Goal: Task Accomplishment & Management: Use online tool/utility

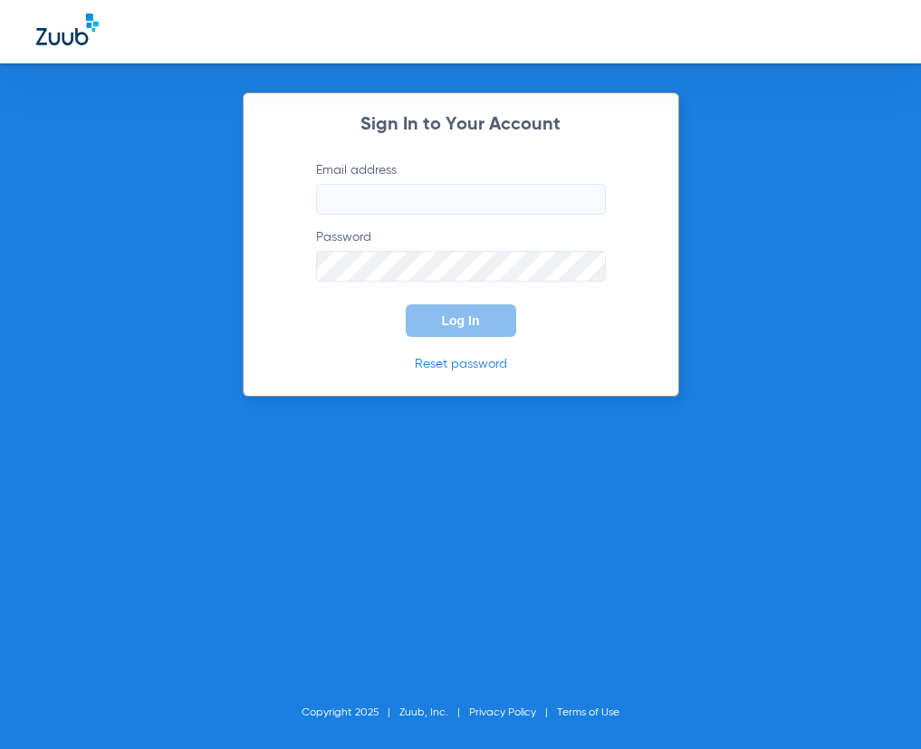
type input "[EMAIL_ADDRESS][DOMAIN_NAME]"
click at [283, 332] on div "Sign In to Your Account Email address [EMAIL_ADDRESS][DOMAIN_NAME] Password Log…" at bounding box center [461, 244] width 437 height 304
click at [460, 319] on span "Log In" at bounding box center [461, 320] width 38 height 14
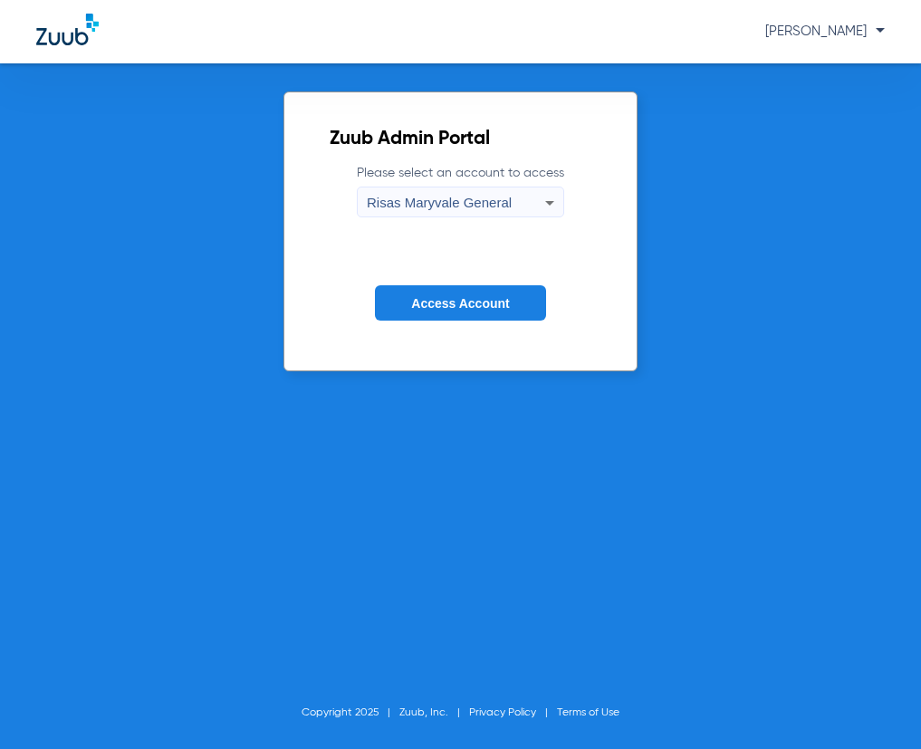
click at [464, 311] on button "Access Account" at bounding box center [460, 302] width 170 height 35
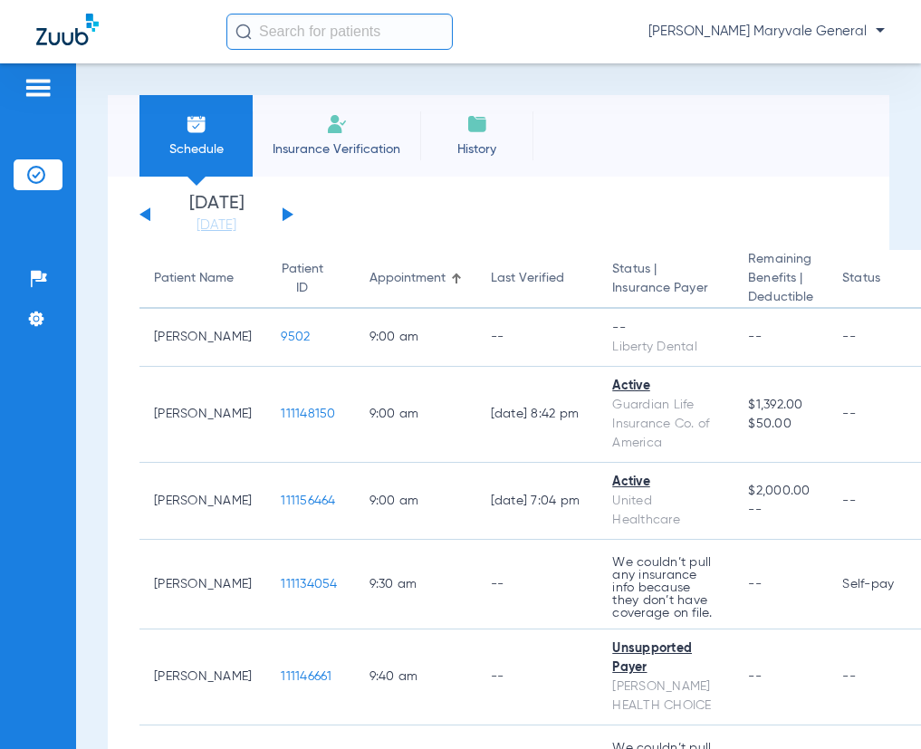
click at [281, 207] on div "[DATE] [DATE] [DATE] [DATE] [DATE] [DATE] [DATE] [DATE] [DATE] [DATE] [DATE] [D…" at bounding box center [216, 215] width 154 height 40
click at [289, 212] on button at bounding box center [288, 214] width 11 height 14
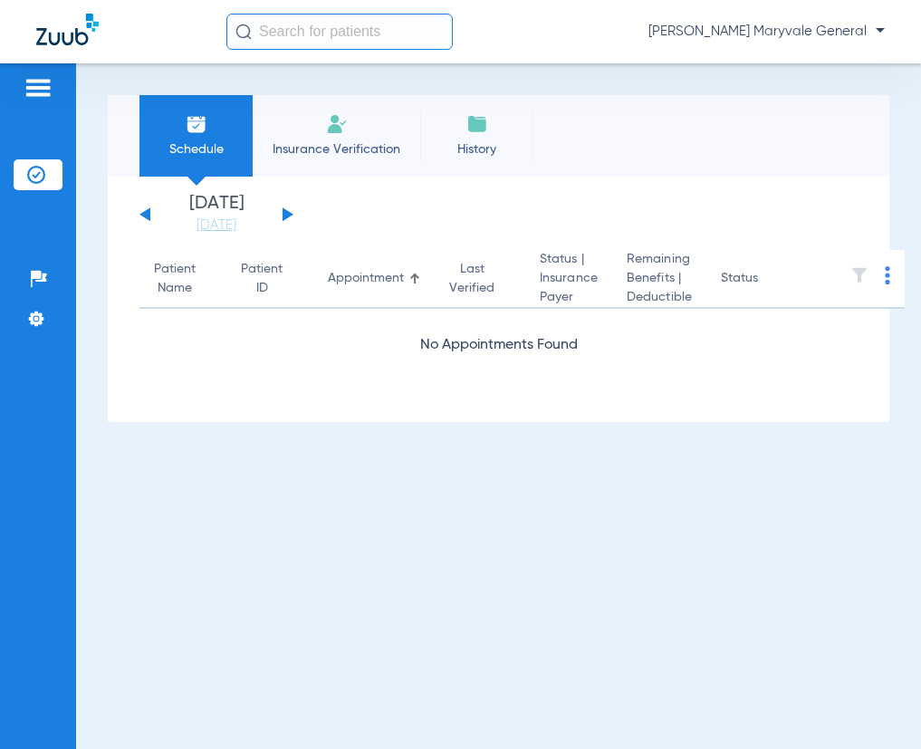
click at [284, 220] on button at bounding box center [288, 214] width 11 height 14
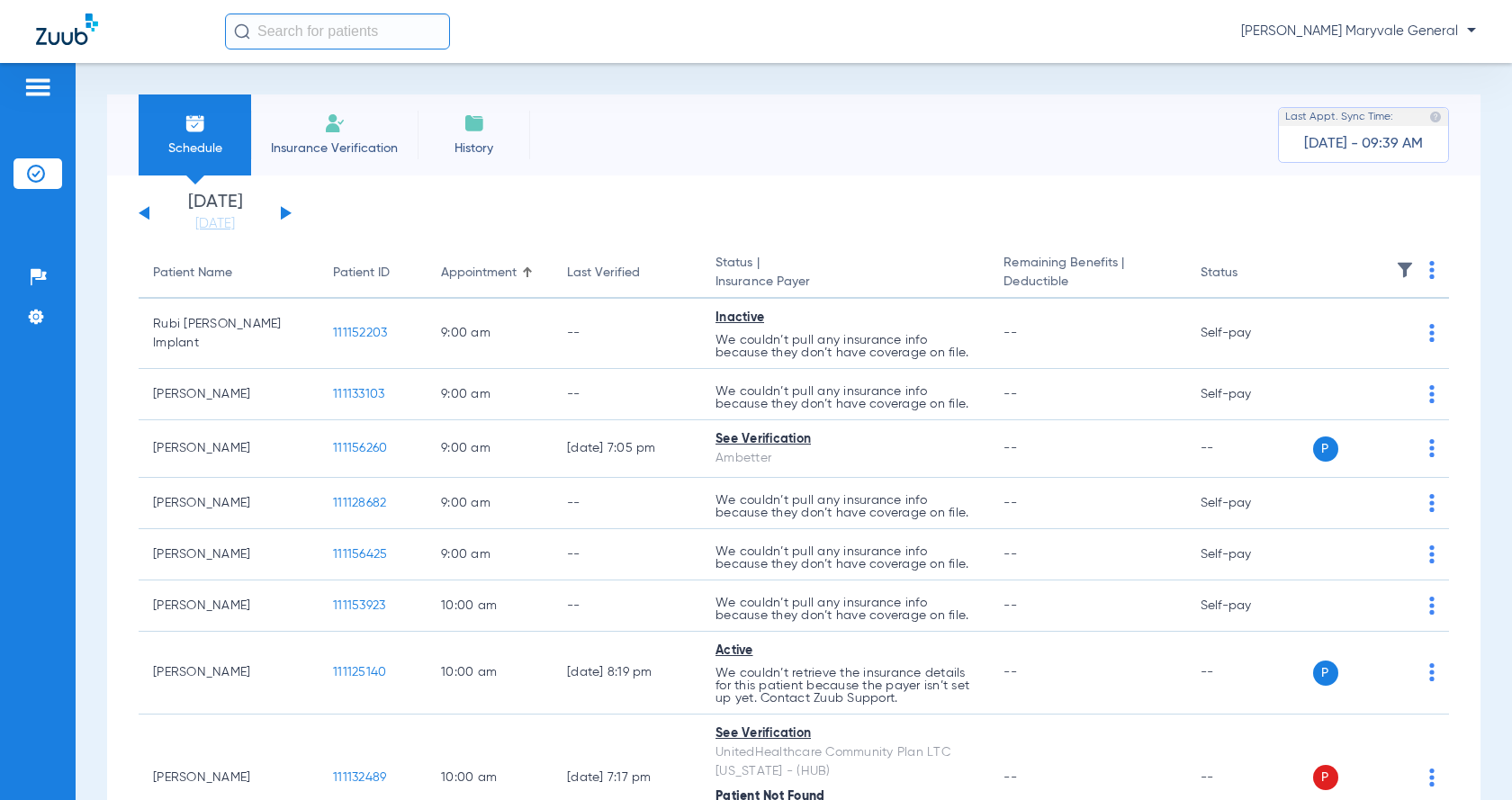
paste input "111156044"
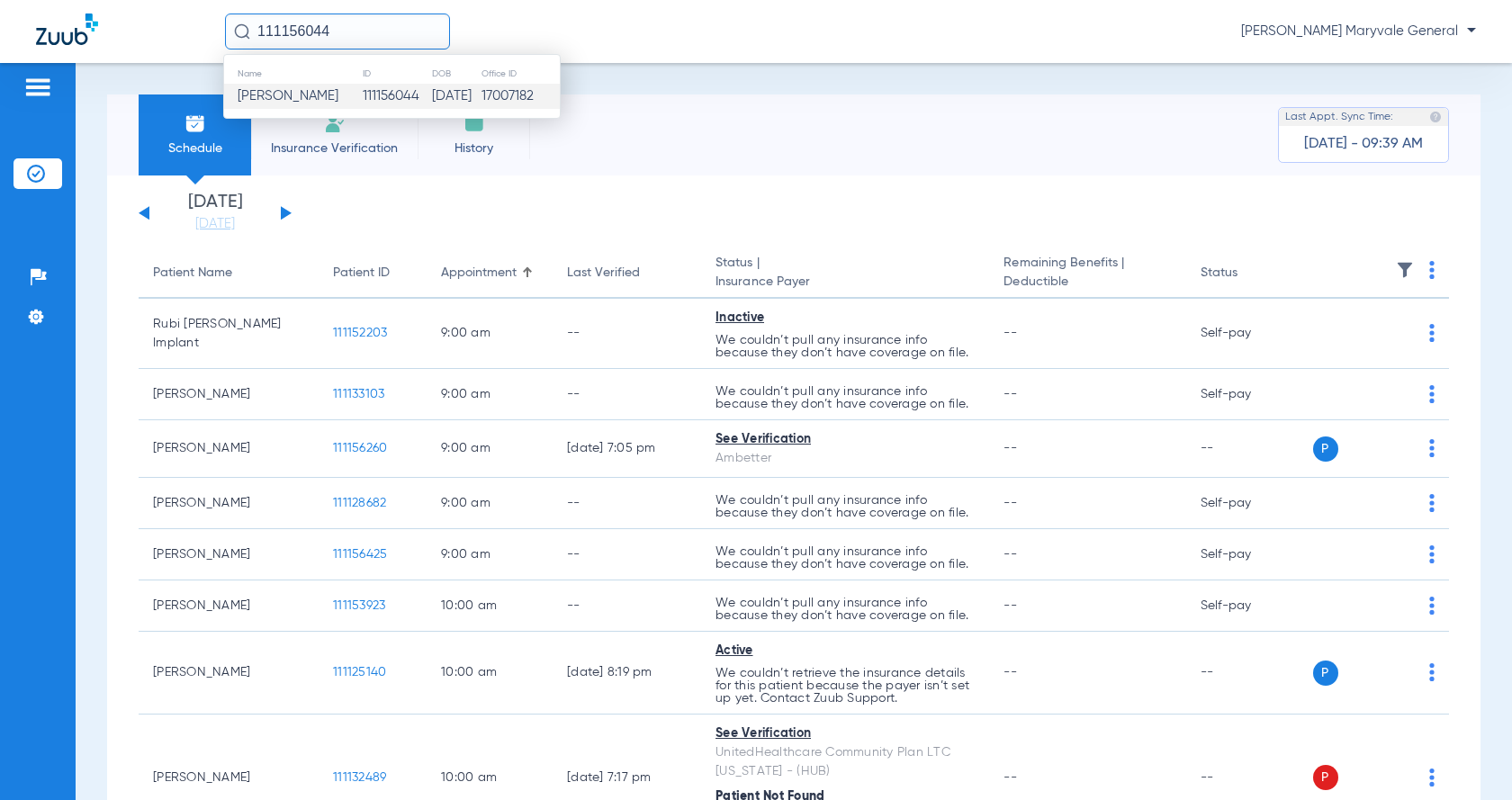
type input "111156044"
click at [431, 108] on td "[DATE]" at bounding box center [456, 95] width 50 height 25
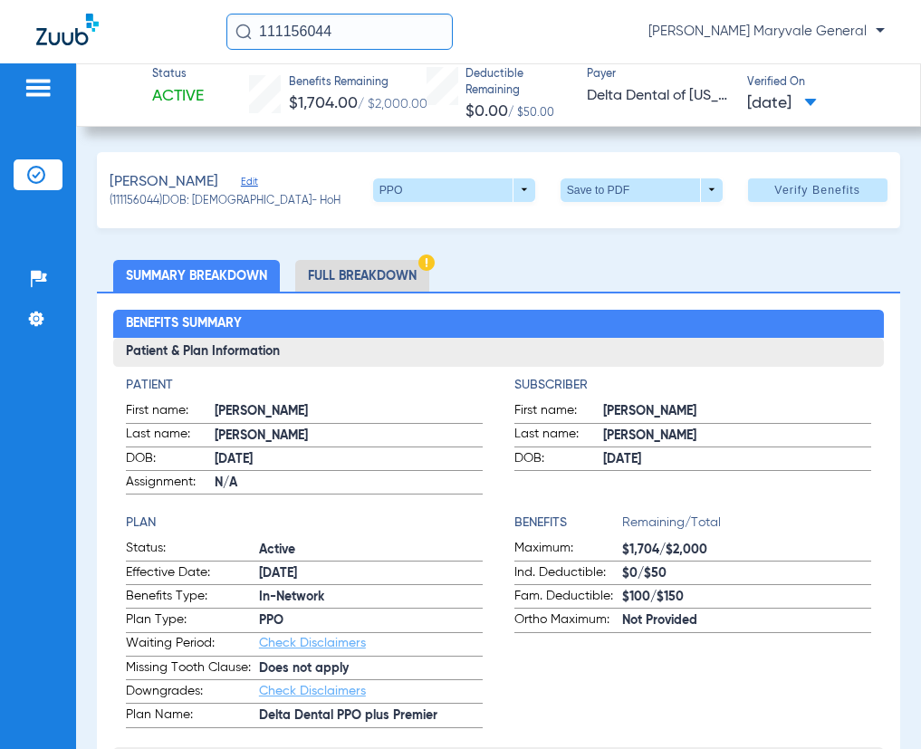
drag, startPoint x: 84, startPoint y: 44, endPoint x: 59, endPoint y: 45, distance: 25.4
click at [61, 45] on div "111156044 [PERSON_NAME] Maryvale General" at bounding box center [460, 31] width 921 height 63
paste input "111156343"
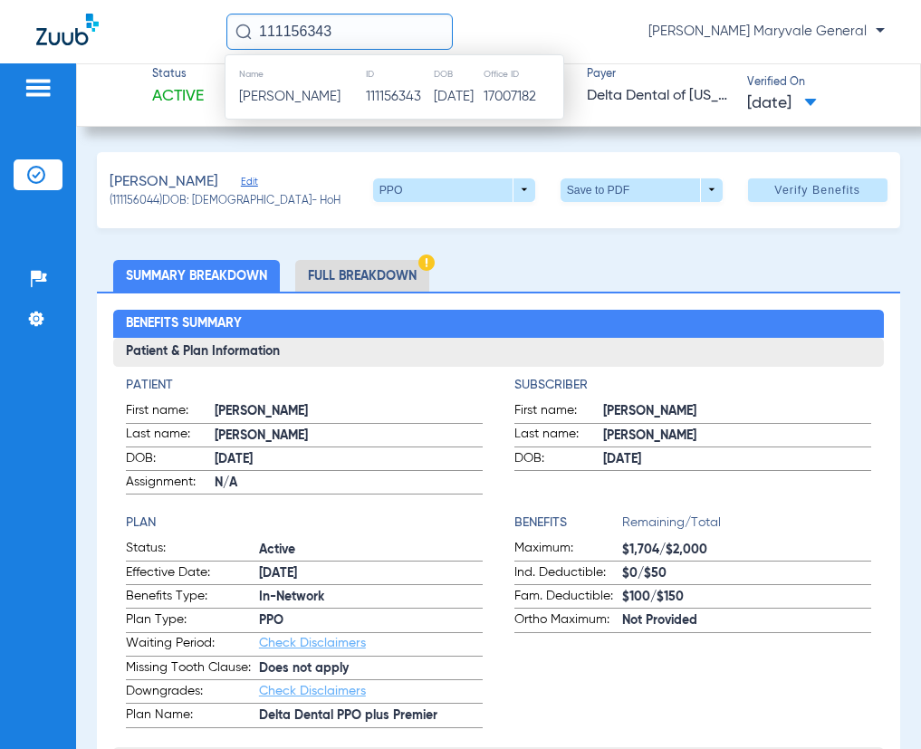
type input "111156343"
click at [405, 92] on td "111156343" at bounding box center [399, 96] width 69 height 25
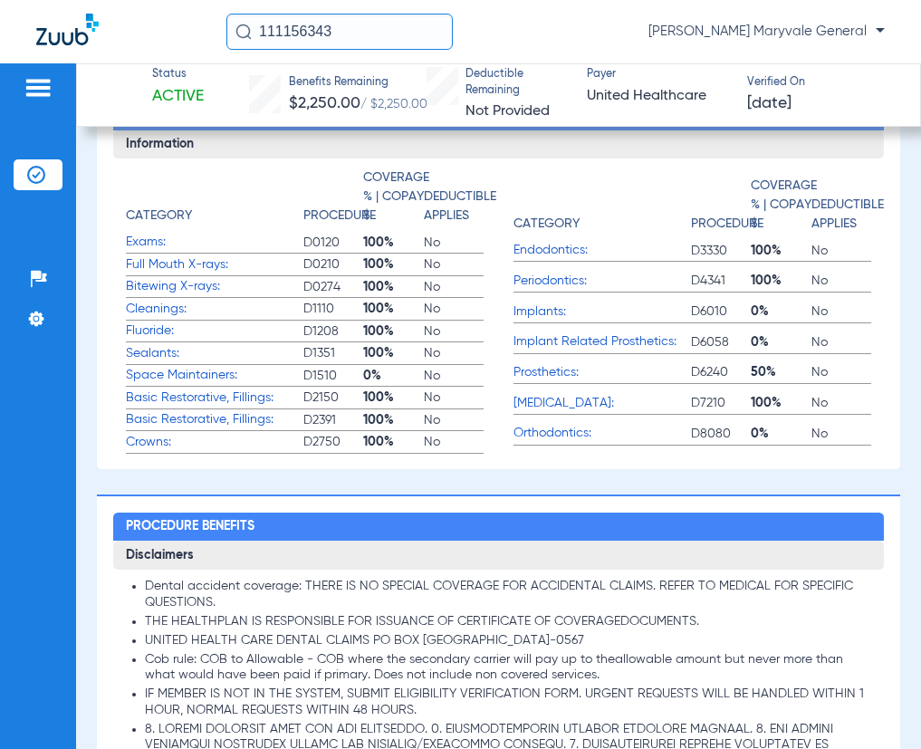
scroll to position [966, 0]
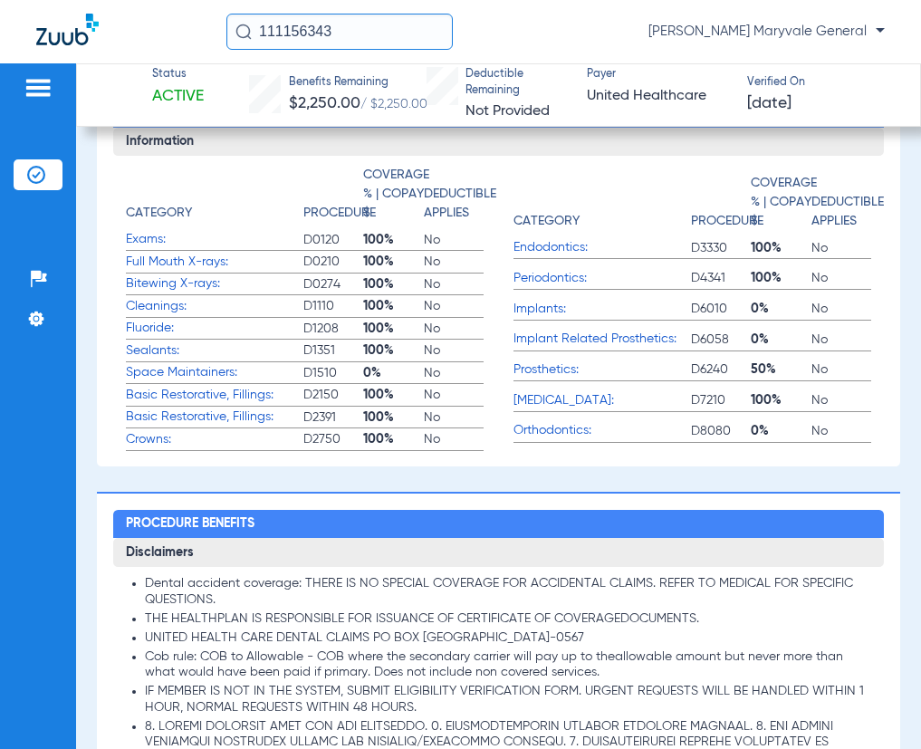
drag, startPoint x: 362, startPoint y: 38, endPoint x: 11, endPoint y: 43, distance: 351.5
click at [88, 36] on div "111156343 [PERSON_NAME] Maryvale General" at bounding box center [460, 31] width 921 height 63
paste input "111095732"
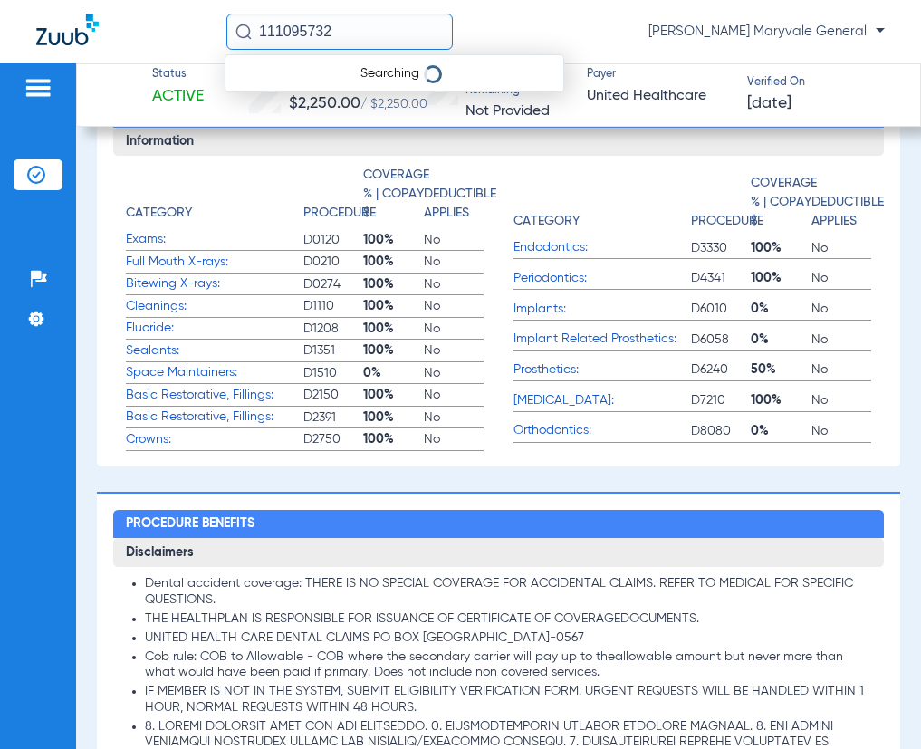
type input "111095732"
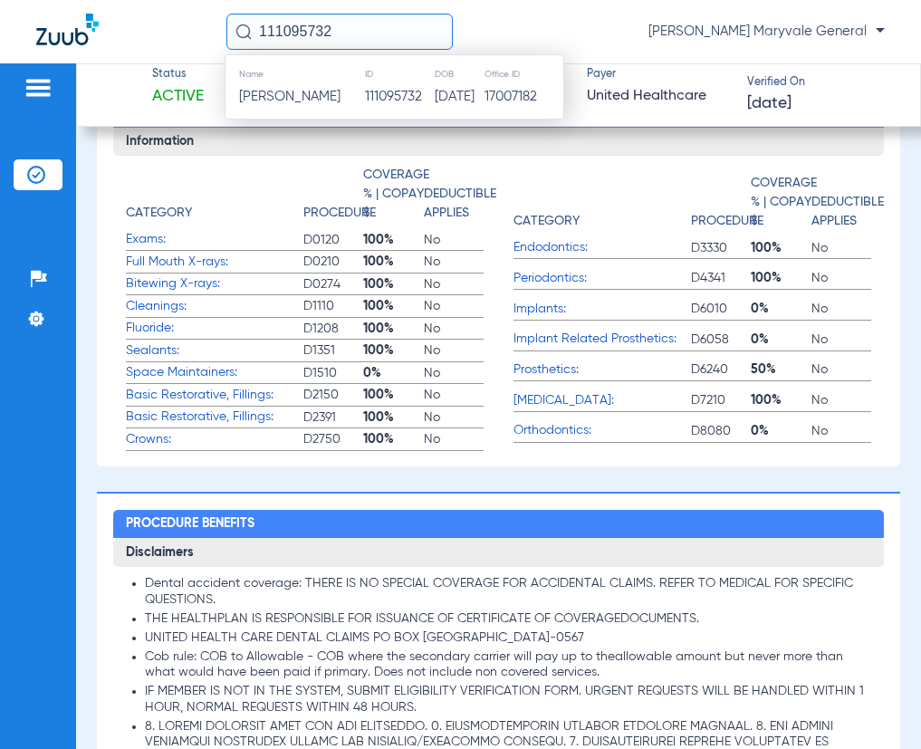
click at [328, 82] on th "Name" at bounding box center [295, 74] width 139 height 20
click at [323, 91] on span "[PERSON_NAME]" at bounding box center [289, 97] width 101 height 14
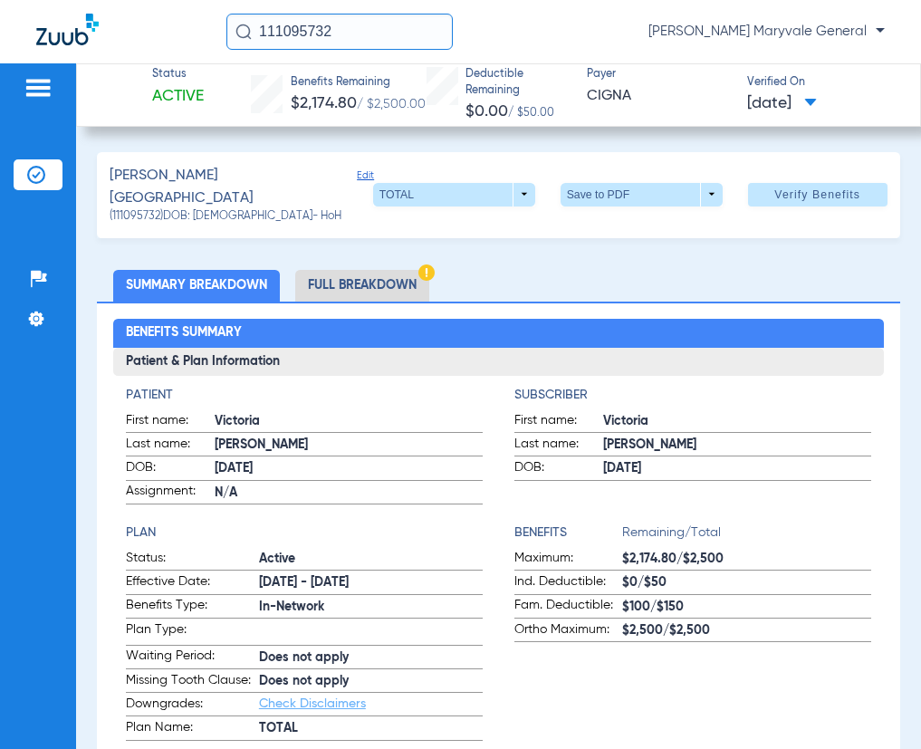
drag, startPoint x: 386, startPoint y: 23, endPoint x: 110, endPoint y: 49, distance: 277.5
click at [136, 55] on div "111095732 [PERSON_NAME] Maryvale General" at bounding box center [460, 31] width 921 height 63
paste input "111144623"
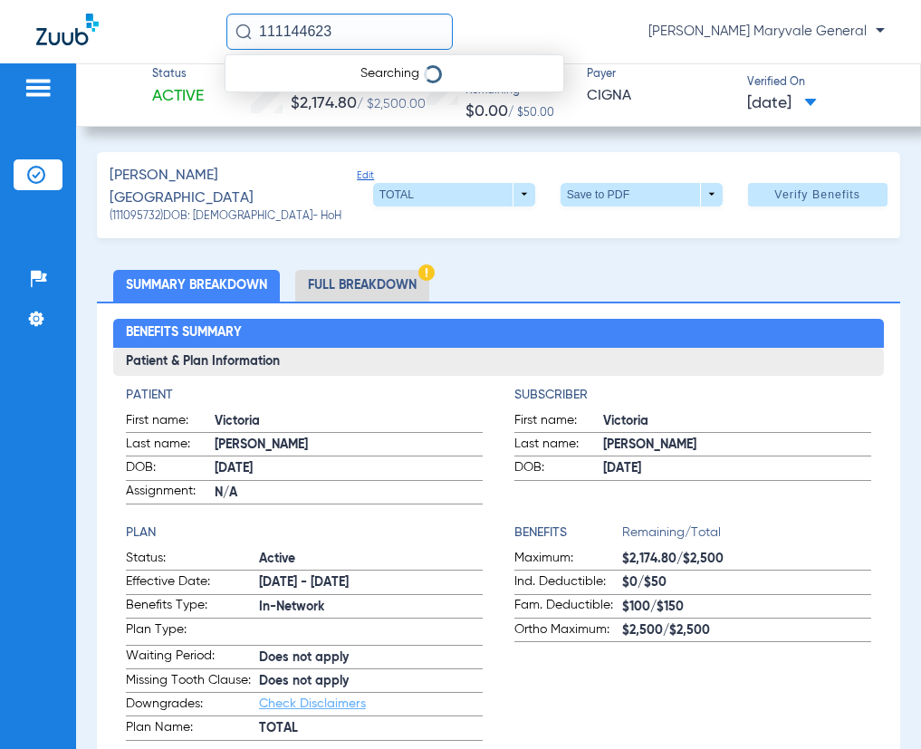
type input "111144623"
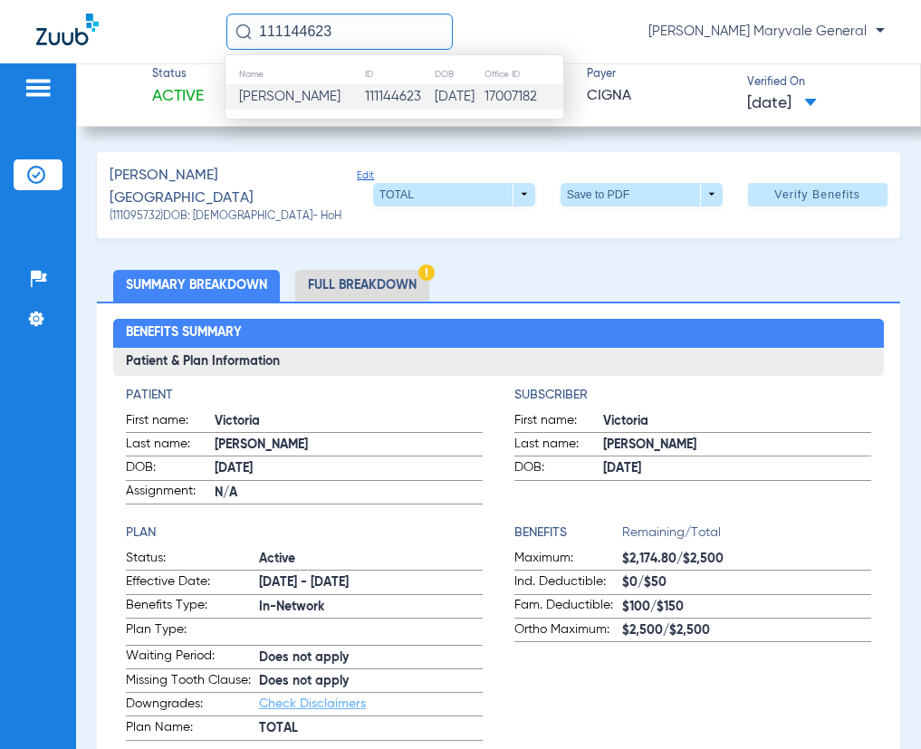
click at [312, 100] on span "[PERSON_NAME]" at bounding box center [289, 97] width 101 height 14
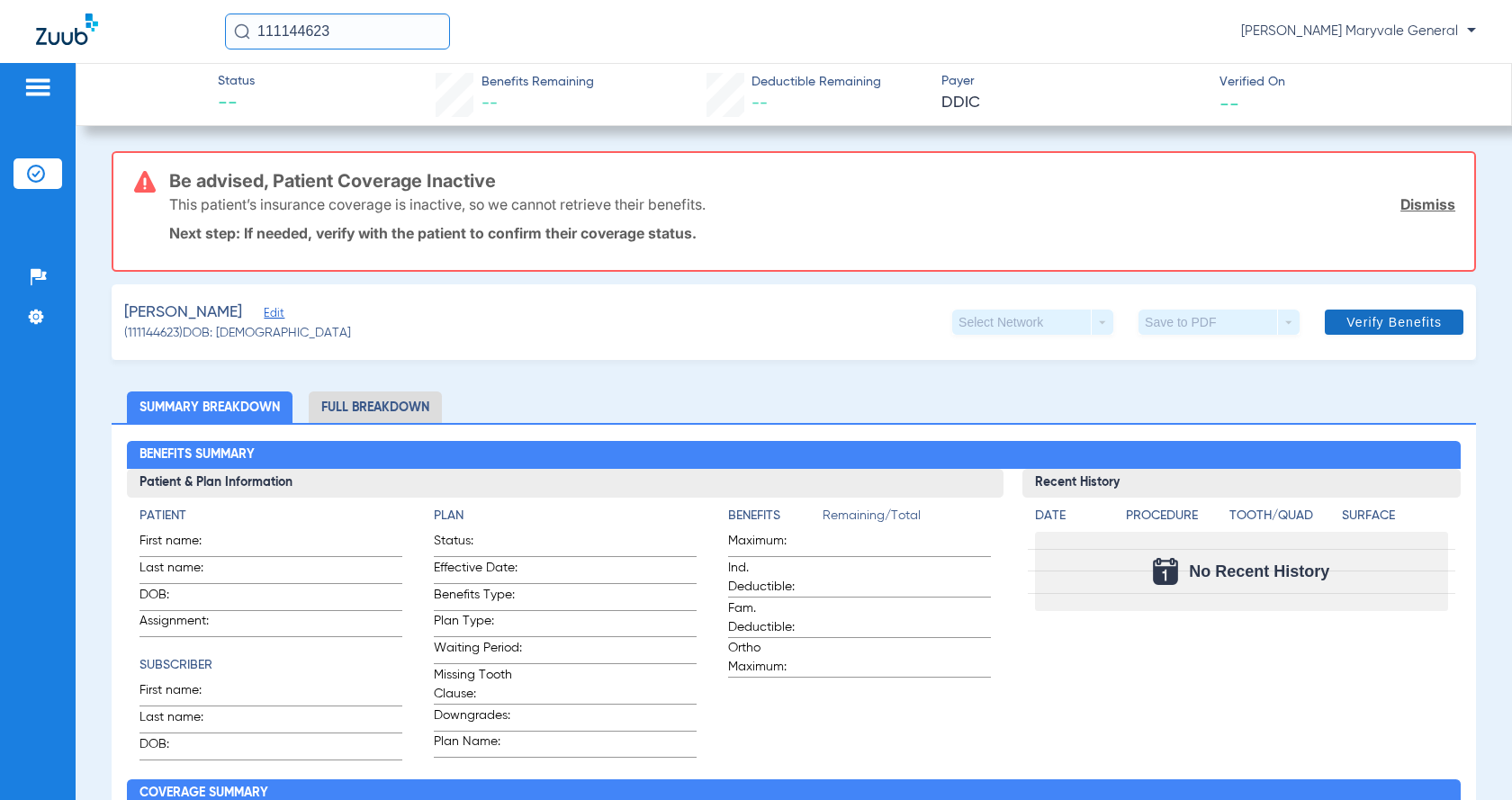
click at [914, 206] on link "Dismiss" at bounding box center [1427, 205] width 55 height 18
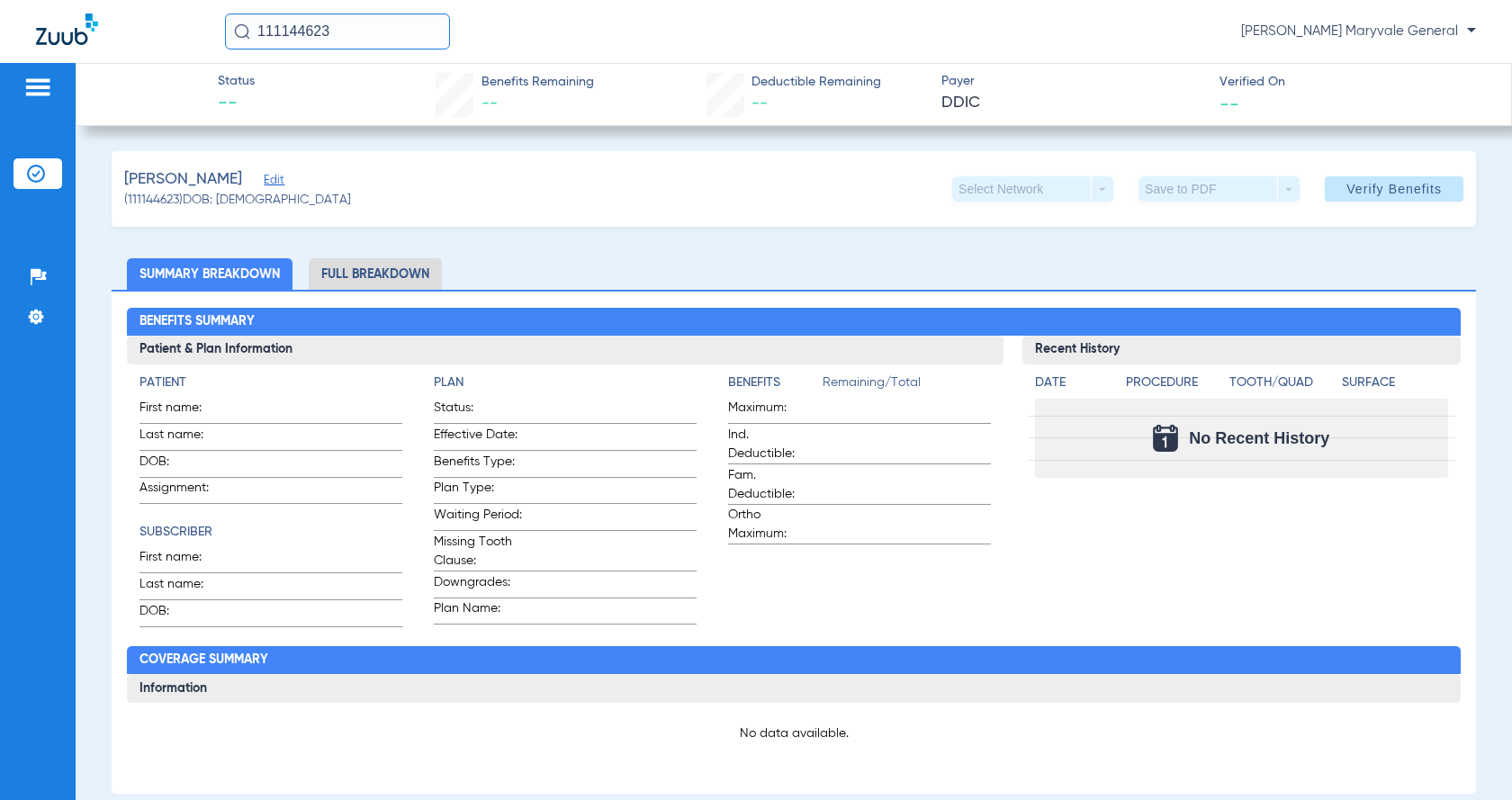
click at [356, 271] on li "Full Breakdown" at bounding box center [376, 274] width 133 height 32
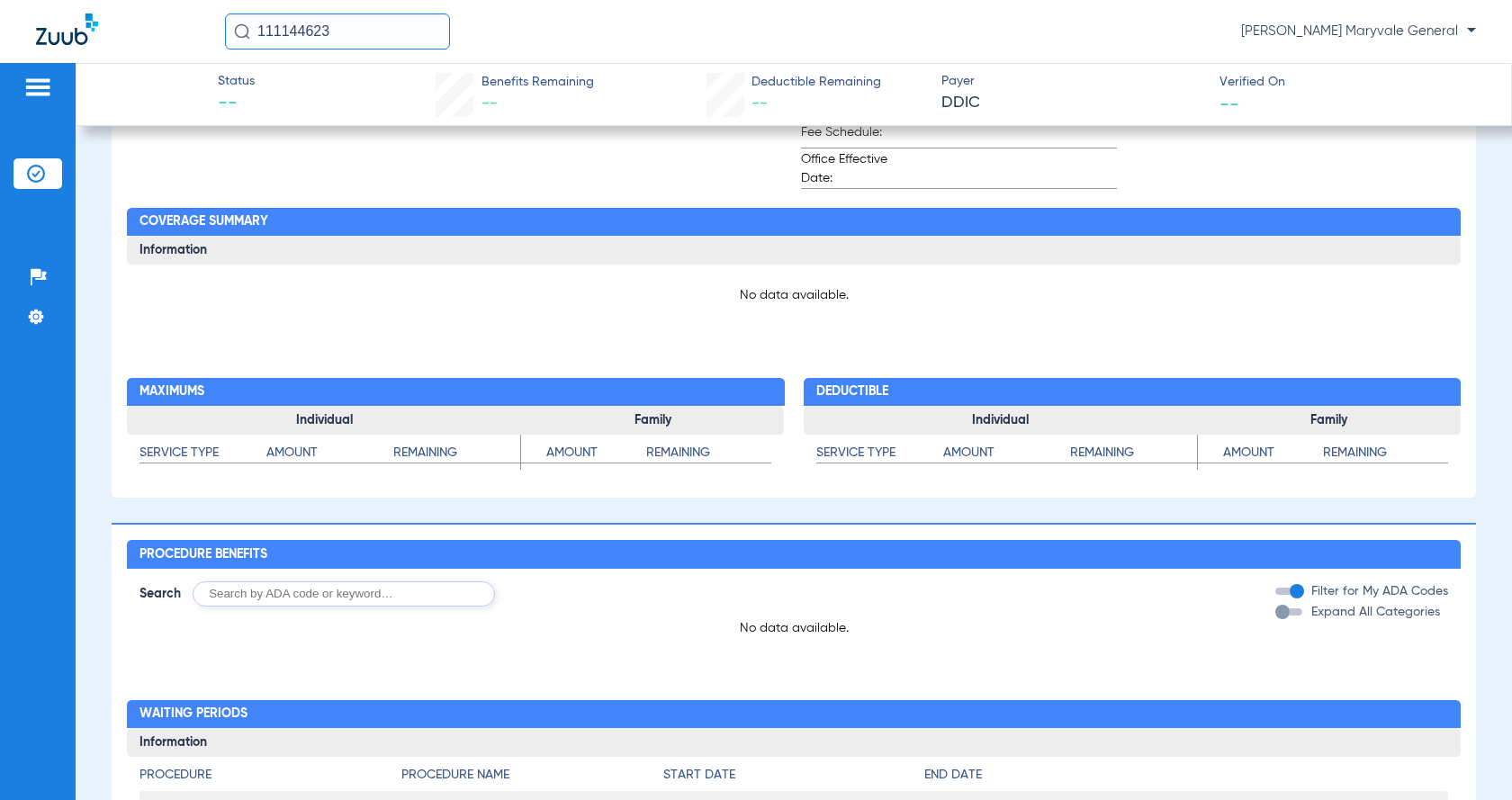
scroll to position [720, 0]
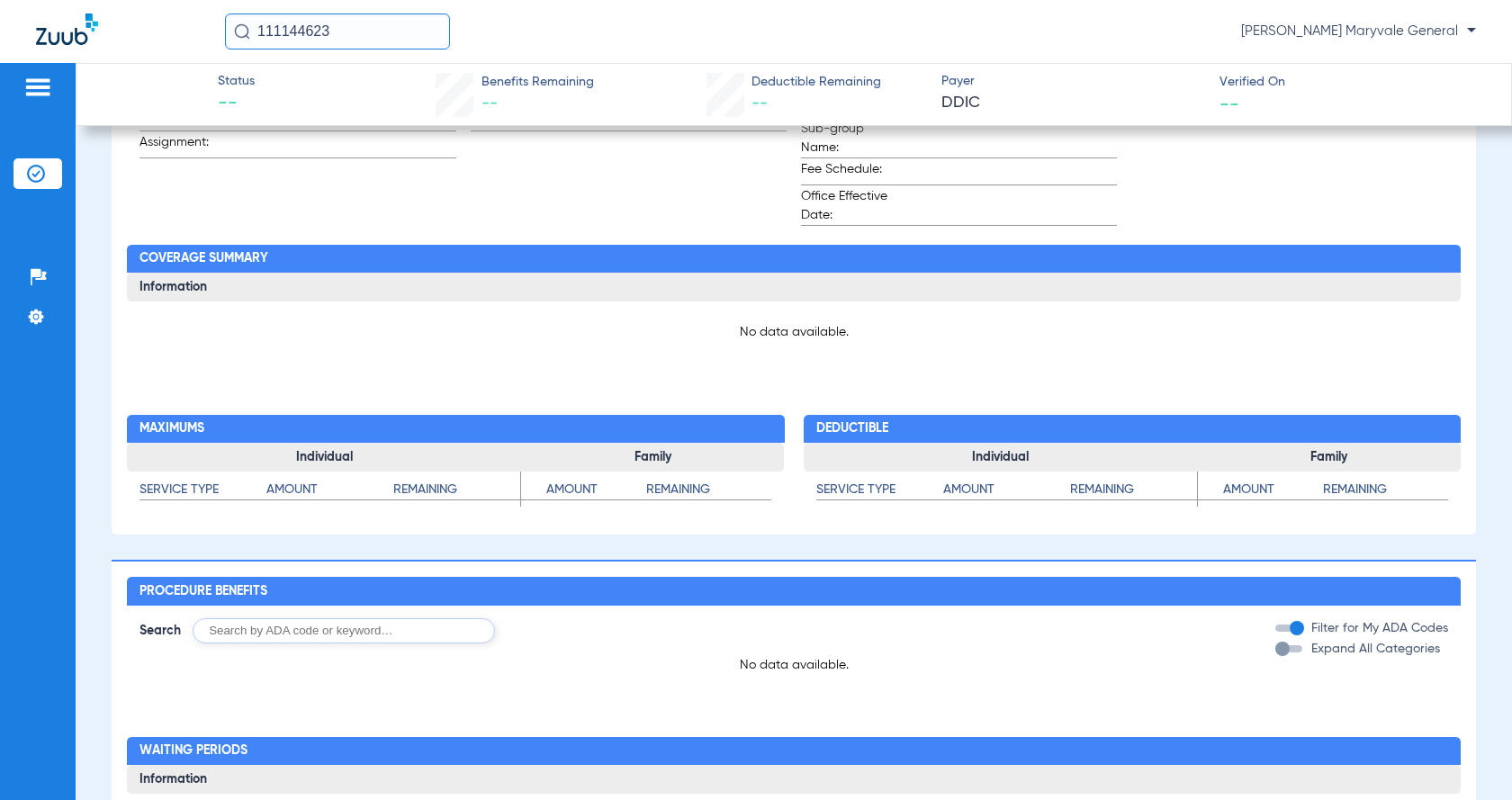
drag, startPoint x: 342, startPoint y: 43, endPoint x: 89, endPoint y: 50, distance: 253.1
click at [131, 51] on div "111144623 [PERSON_NAME] Maryvale General" at bounding box center [756, 31] width 1512 height 63
paste input "111070972"
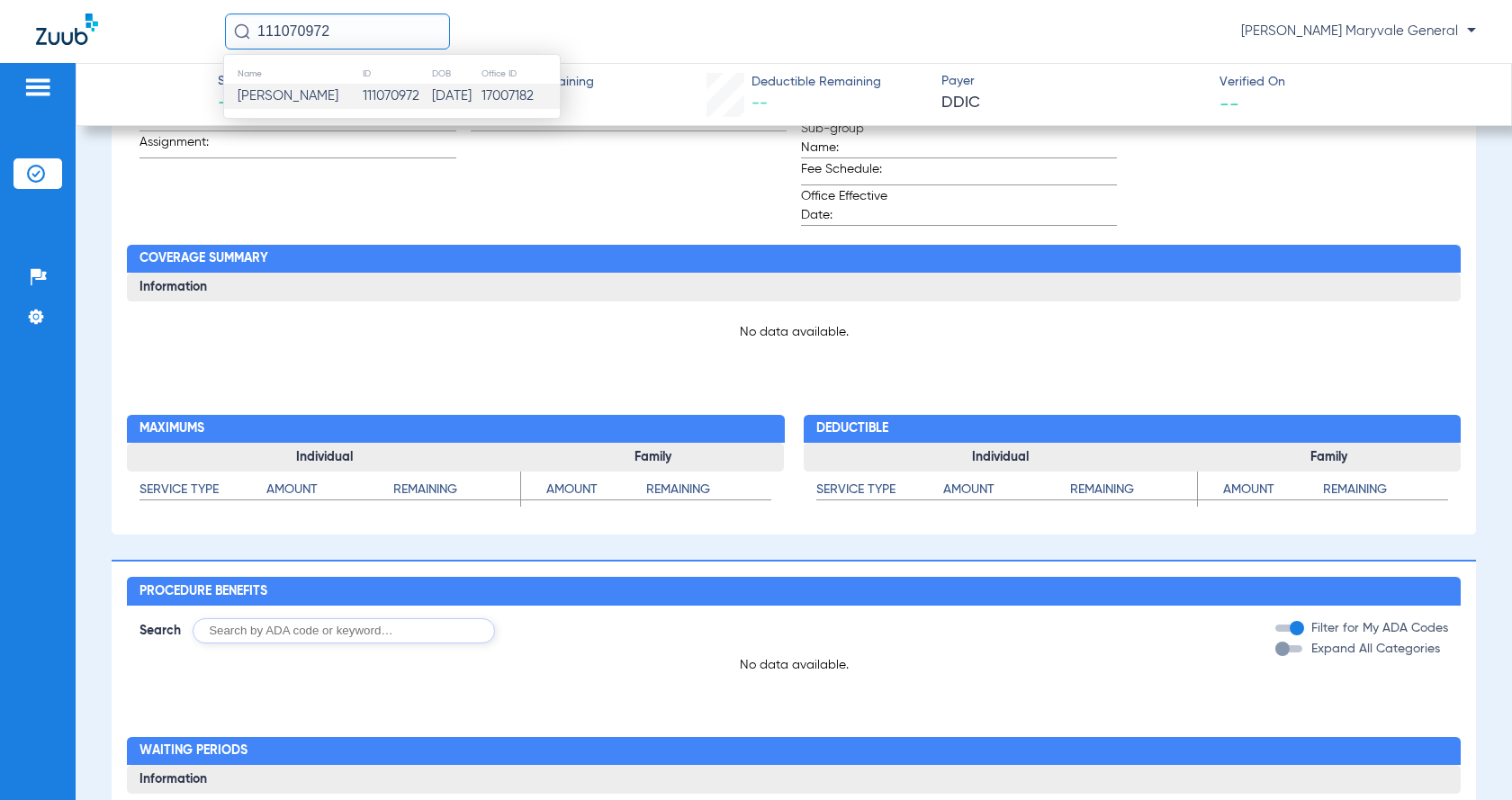
type input "111070972"
click at [421, 102] on td "111070972" at bounding box center [396, 95] width 70 height 25
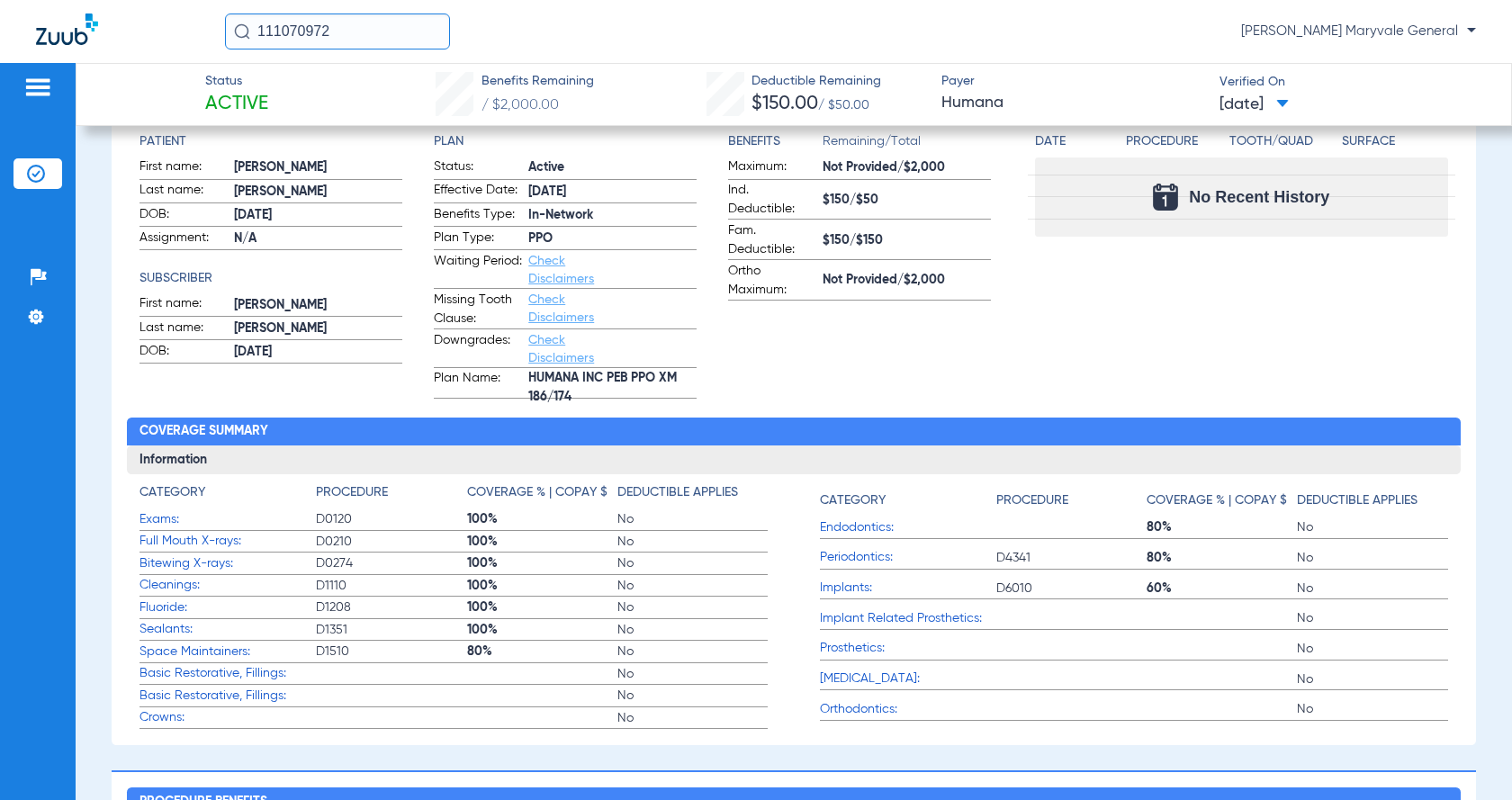
scroll to position [189, 0]
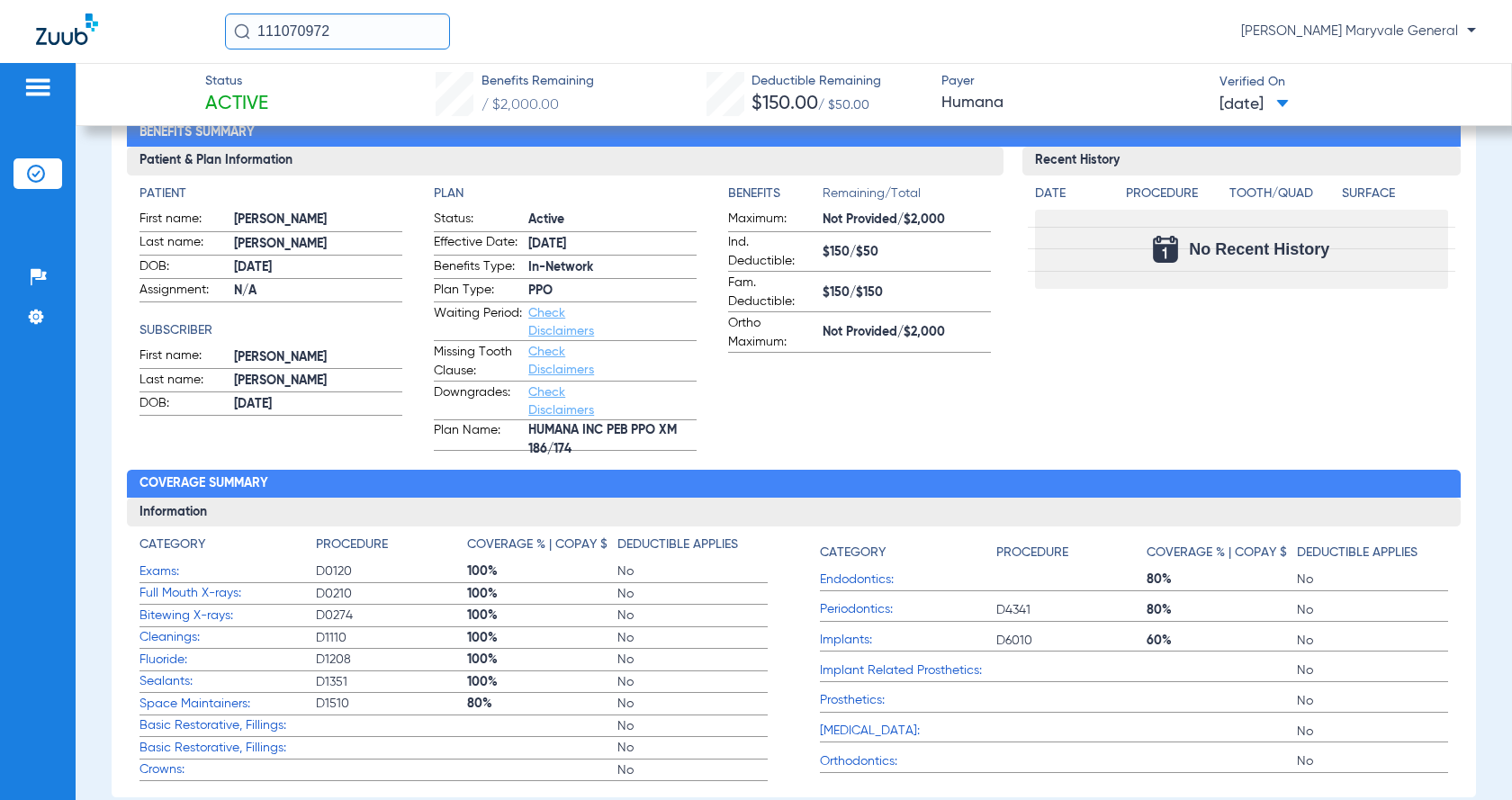
click at [251, 216] on span "[PERSON_NAME]" at bounding box center [317, 220] width 168 height 19
copy span "[PERSON_NAME]"
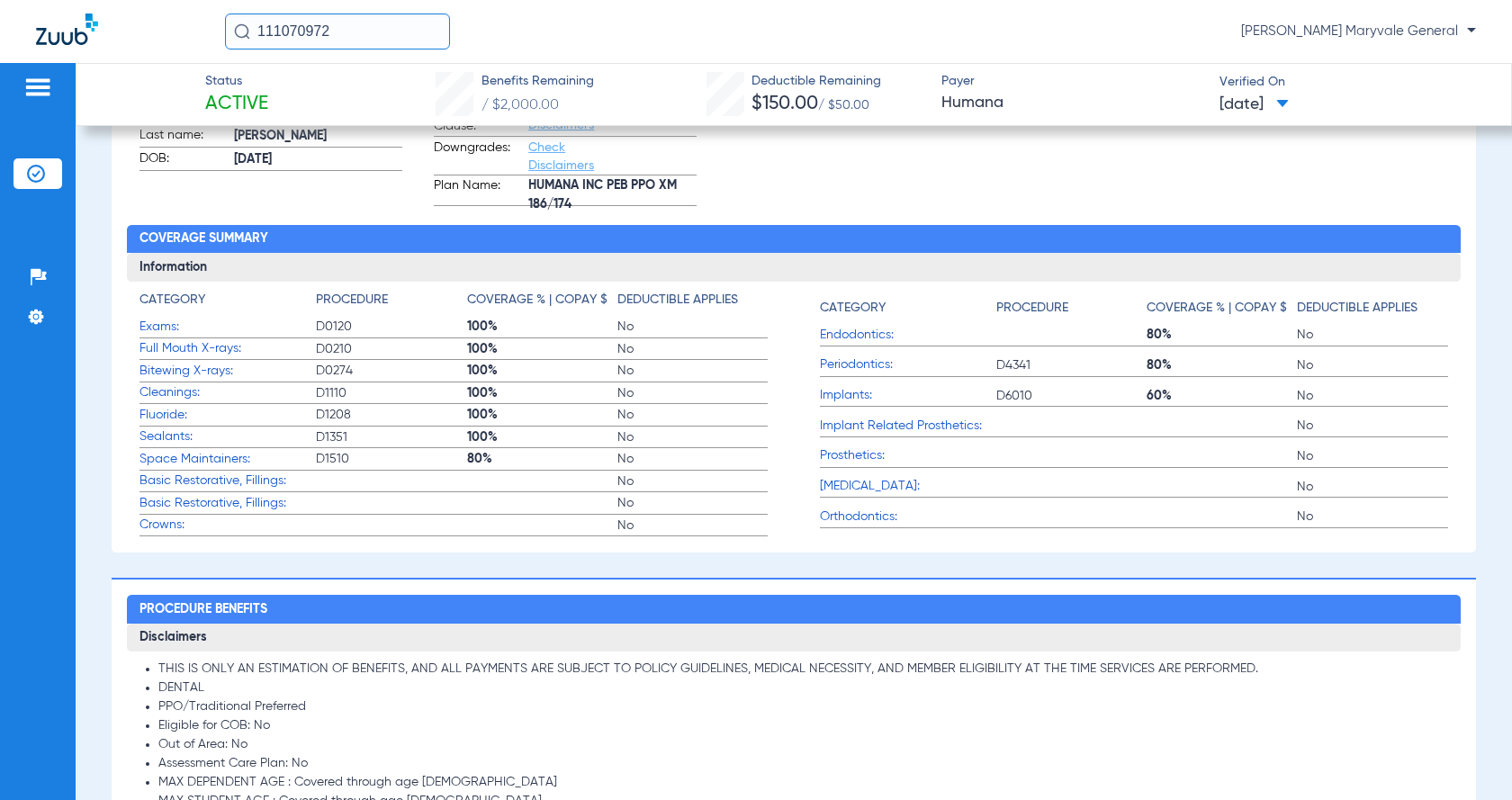
scroll to position [429, 0]
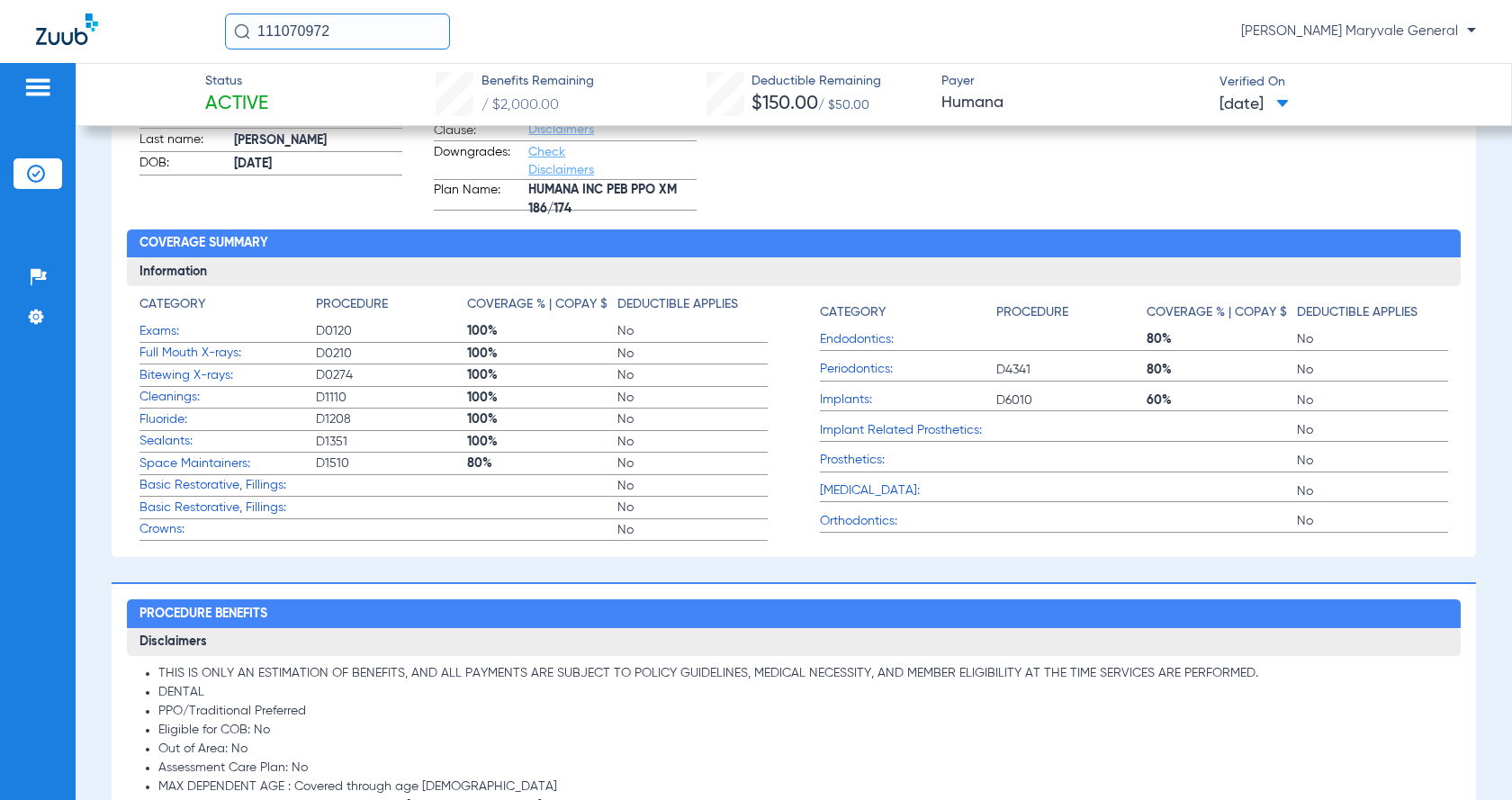
drag, startPoint x: 1027, startPoint y: 425, endPoint x: 964, endPoint y: 427, distance: 63.0
click at [914, 412] on label "Implants: D6010 60% No" at bounding box center [1134, 400] width 628 height 23
click at [914, 409] on span "Implants:" at bounding box center [908, 400] width 177 height 19
copy label "D6010"
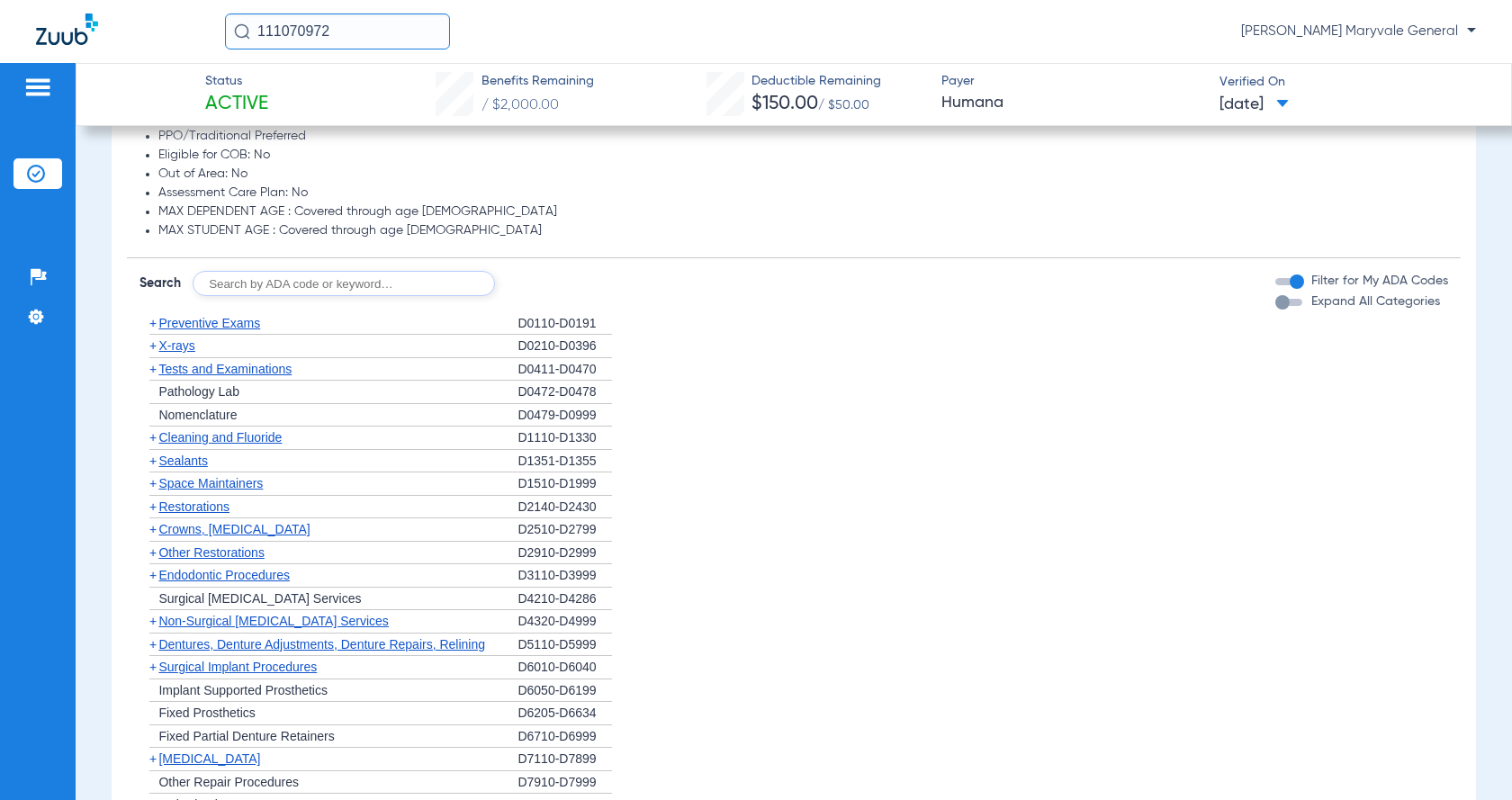
scroll to position [1150, 0]
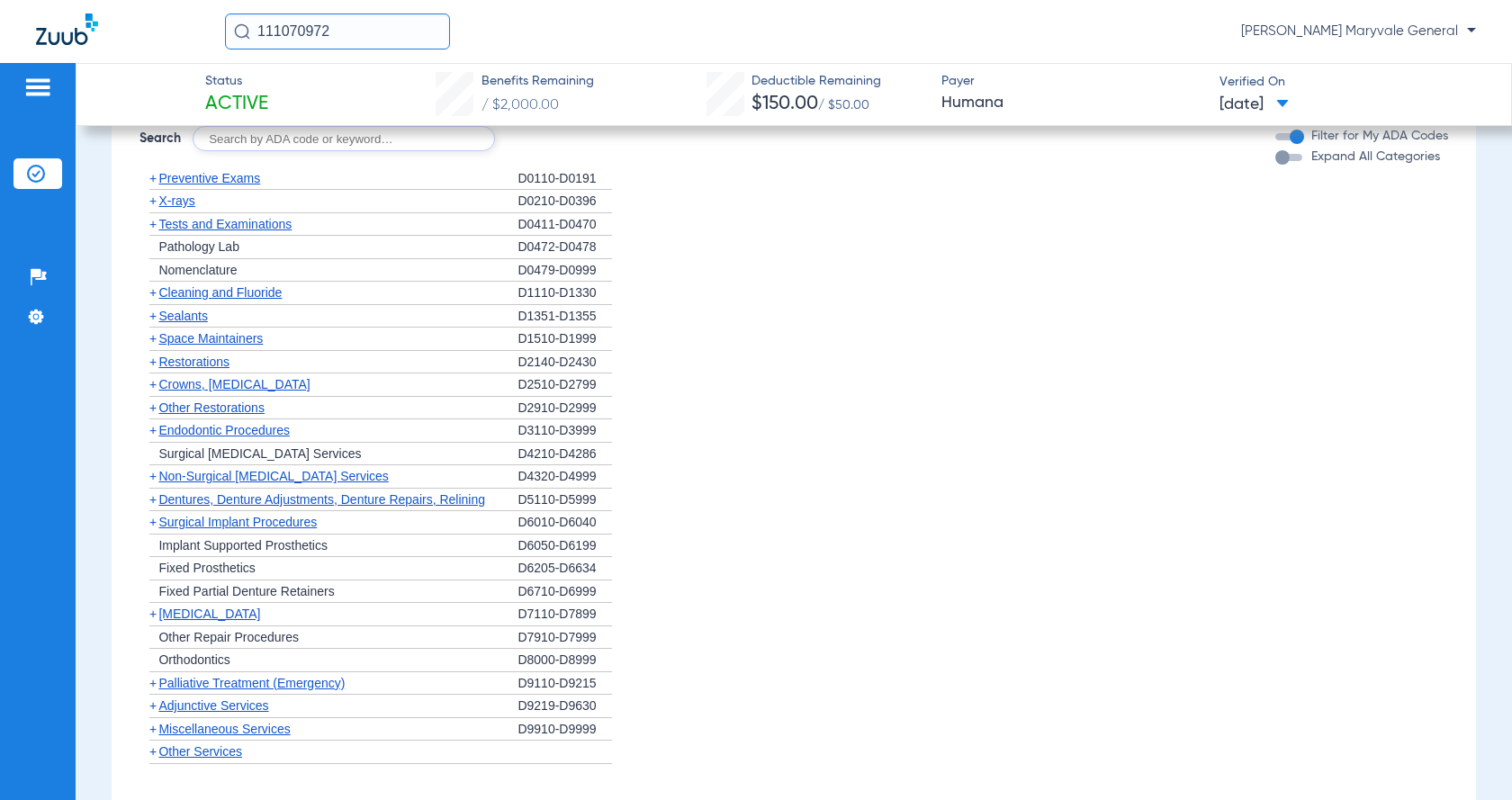
click at [215, 392] on span "Crowns, [MEDICAL_DATA]" at bounding box center [233, 385] width 151 height 14
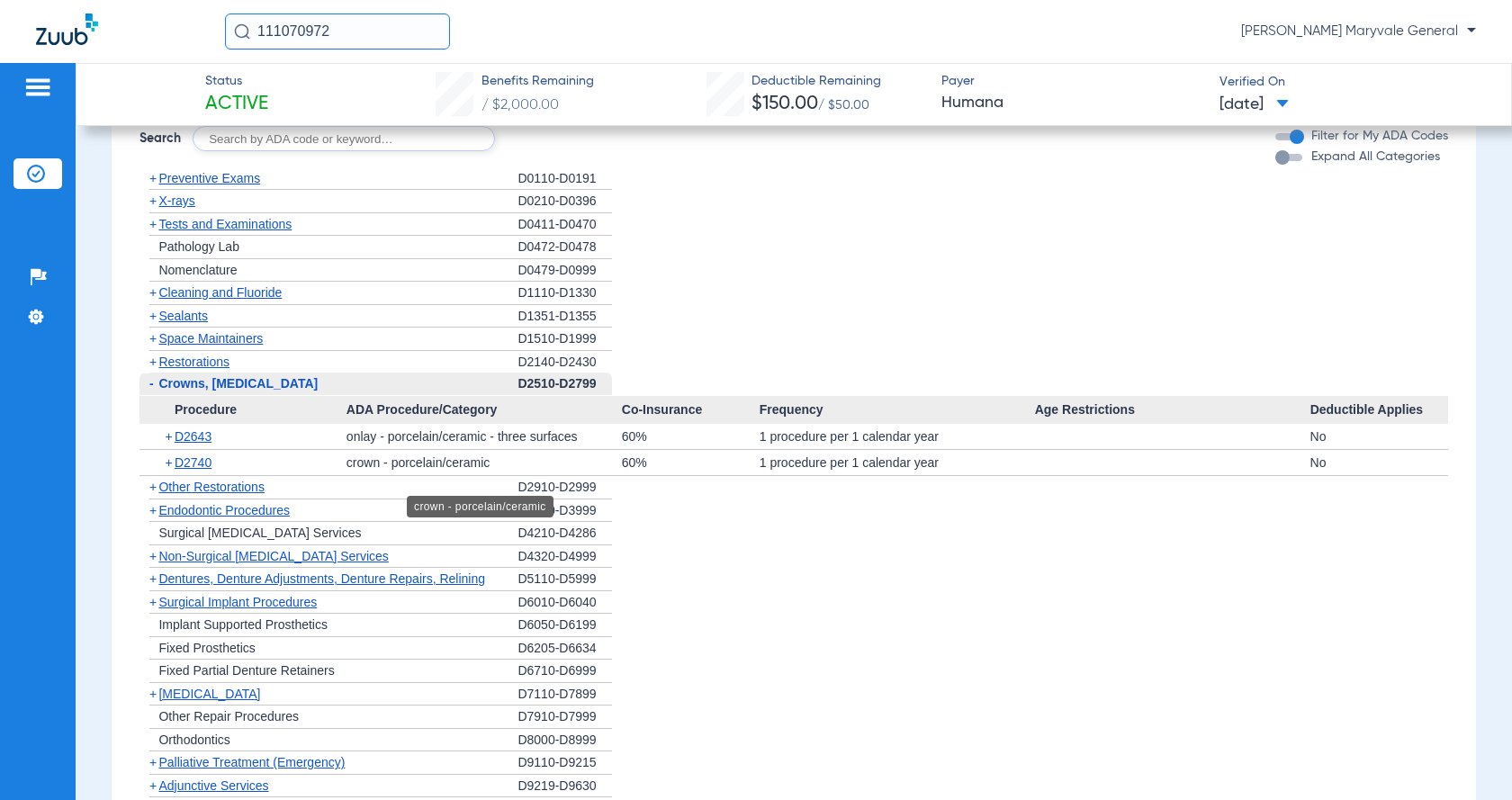
scroll to position [1269, 0]
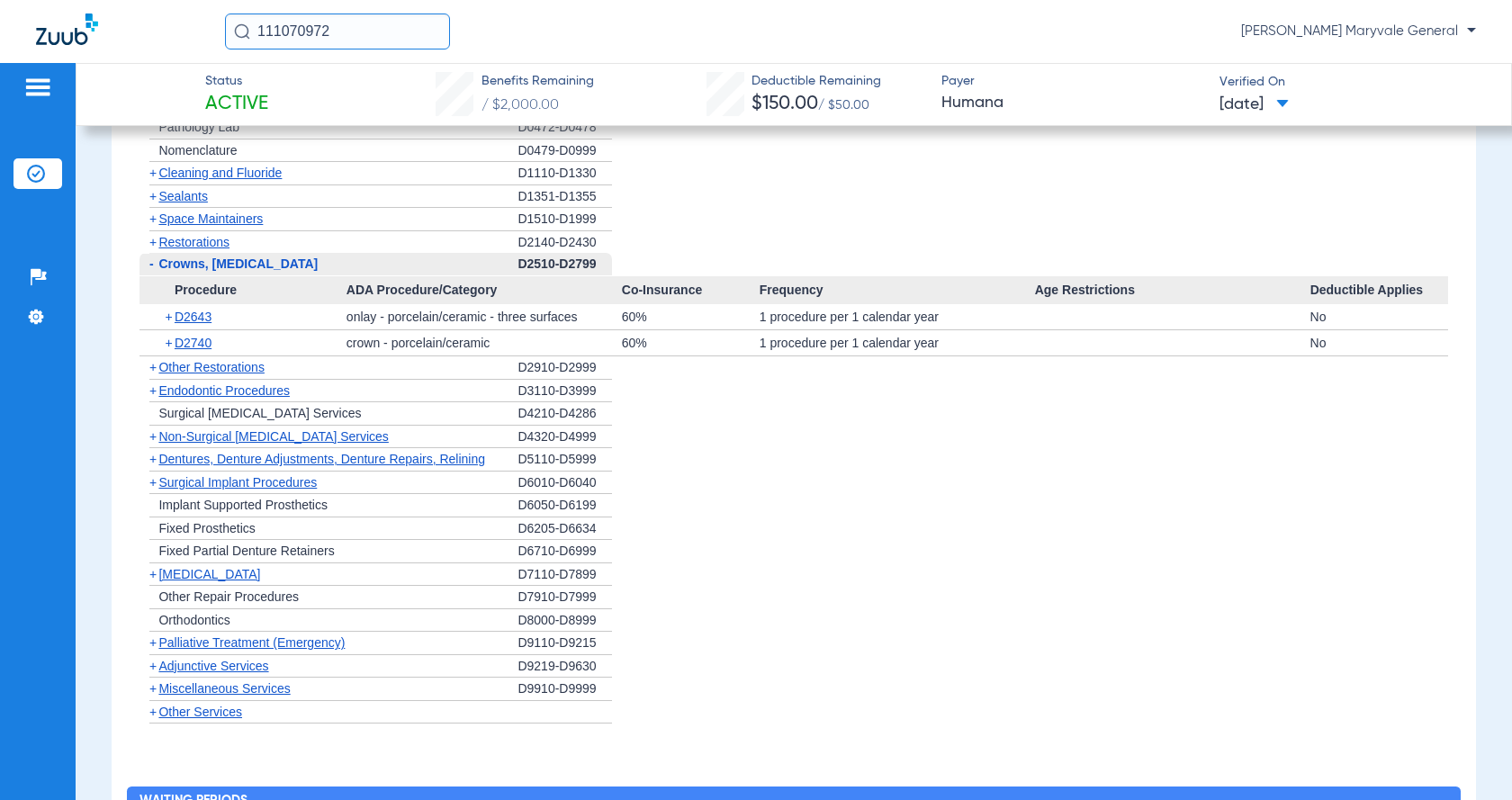
click at [256, 559] on span "Fixed Partial Denture Retainers" at bounding box center [245, 551] width 176 height 14
click at [199, 490] on span "Surgical Implant Procedures" at bounding box center [236, 482] width 158 height 14
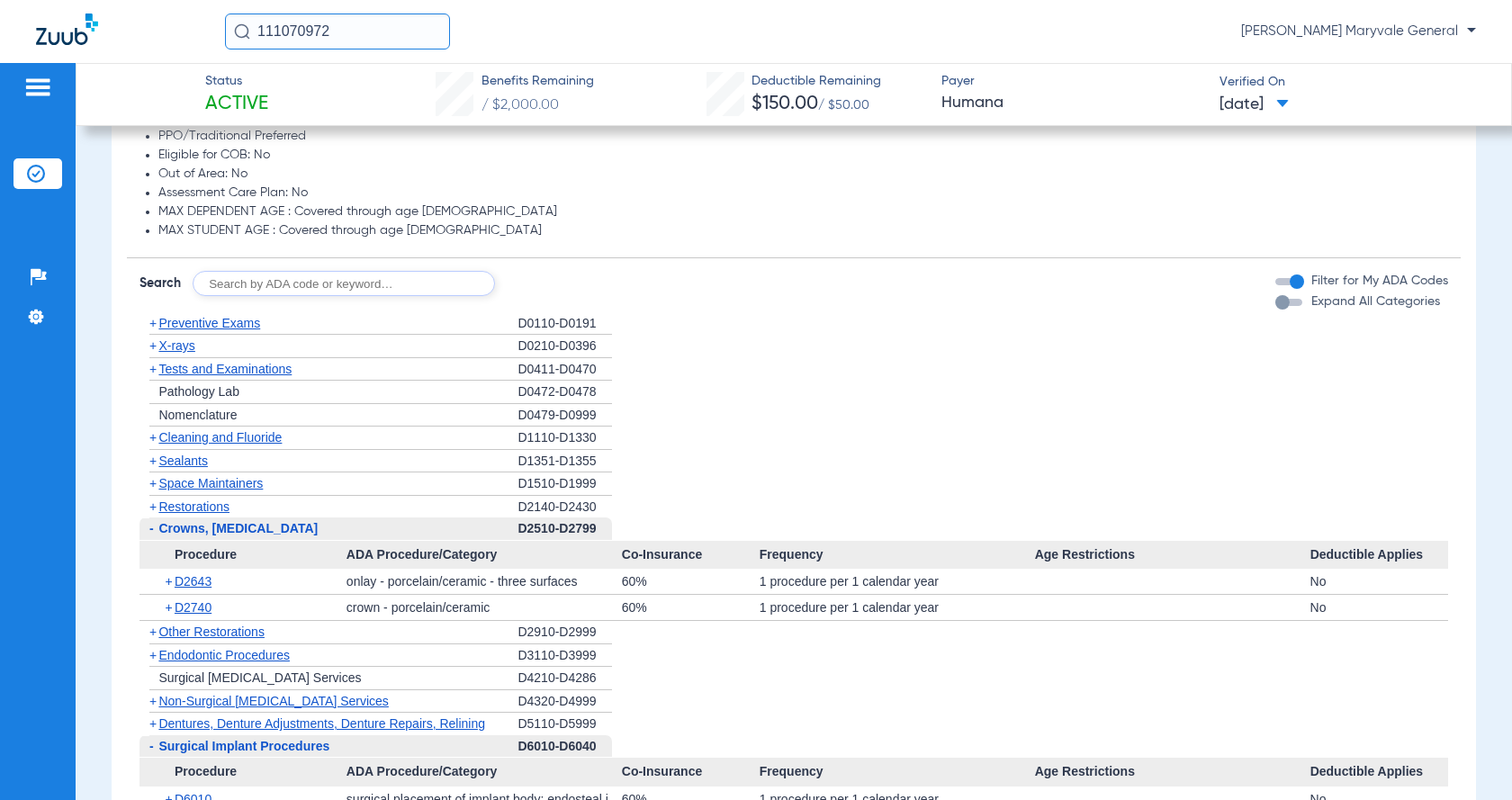
scroll to position [909, 0]
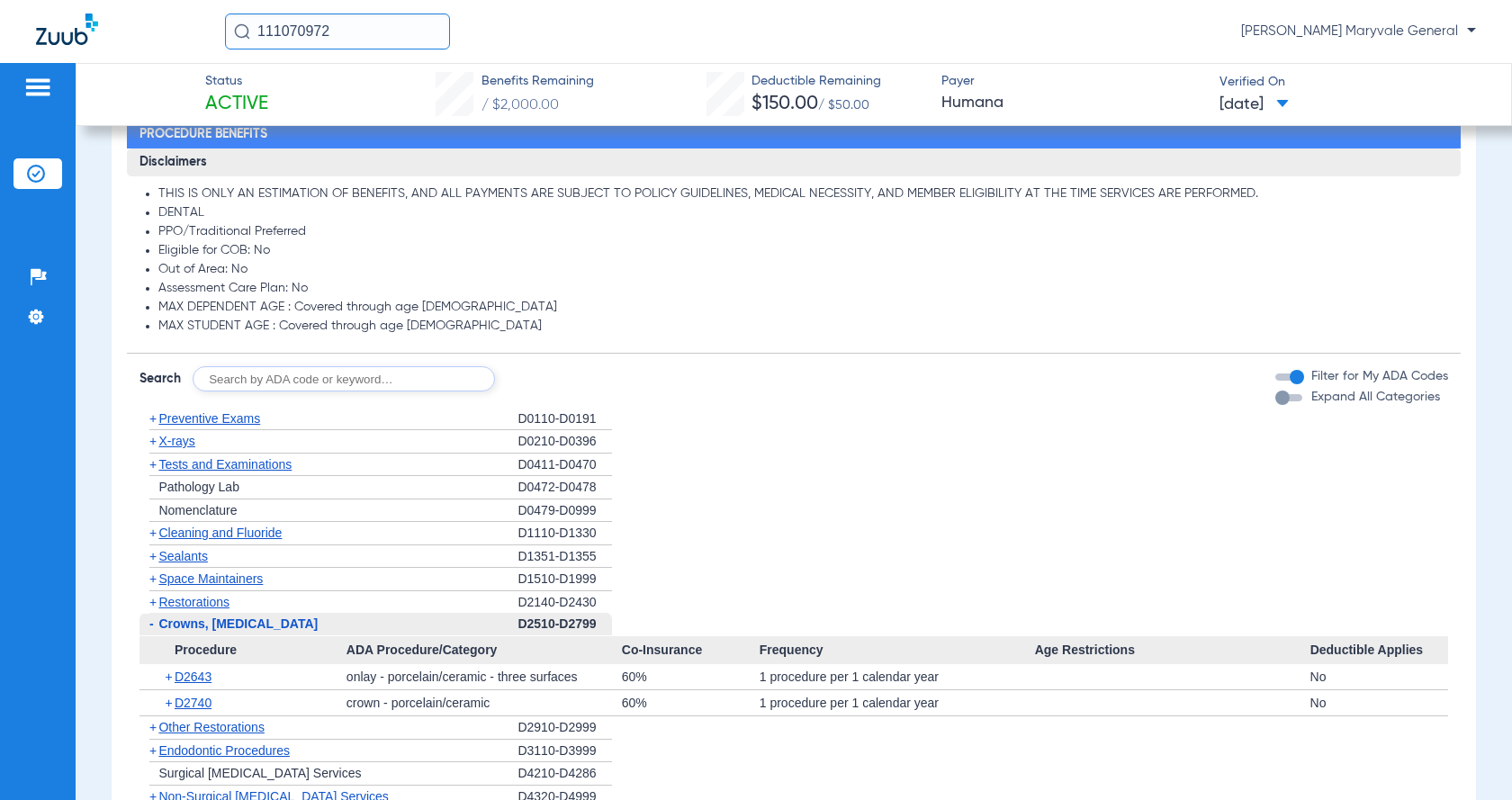
click at [914, 401] on div "button" at bounding box center [1287, 398] width 27 height 7
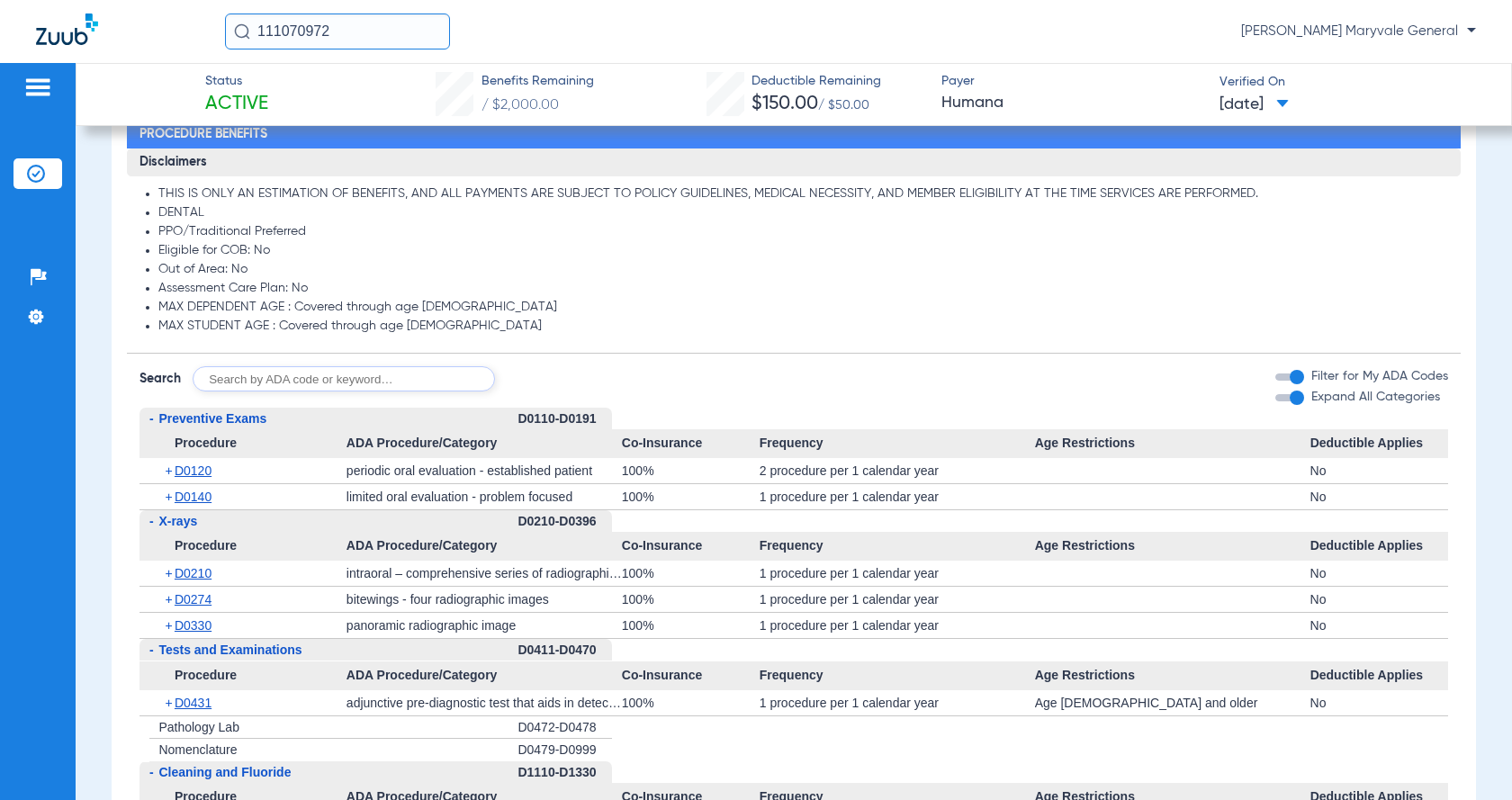
drag, startPoint x: 160, startPoint y: 330, endPoint x: 429, endPoint y: 369, distance: 271.8
click at [426, 355] on app-breakdown-subsection "Disclaimers THIS IS ONLY AN ESTIMATION OF BENEFITS, AND ALL PAYMENTS ARE SUBJEC…" at bounding box center [793, 250] width 1332 height 206
click at [481, 355] on app-breakdown-subsection "Disclaimers THIS IS ONLY AN ESTIMATION OF BENEFITS, AND ALL PAYMENTS ARE SUBJEC…" at bounding box center [793, 250] width 1332 height 206
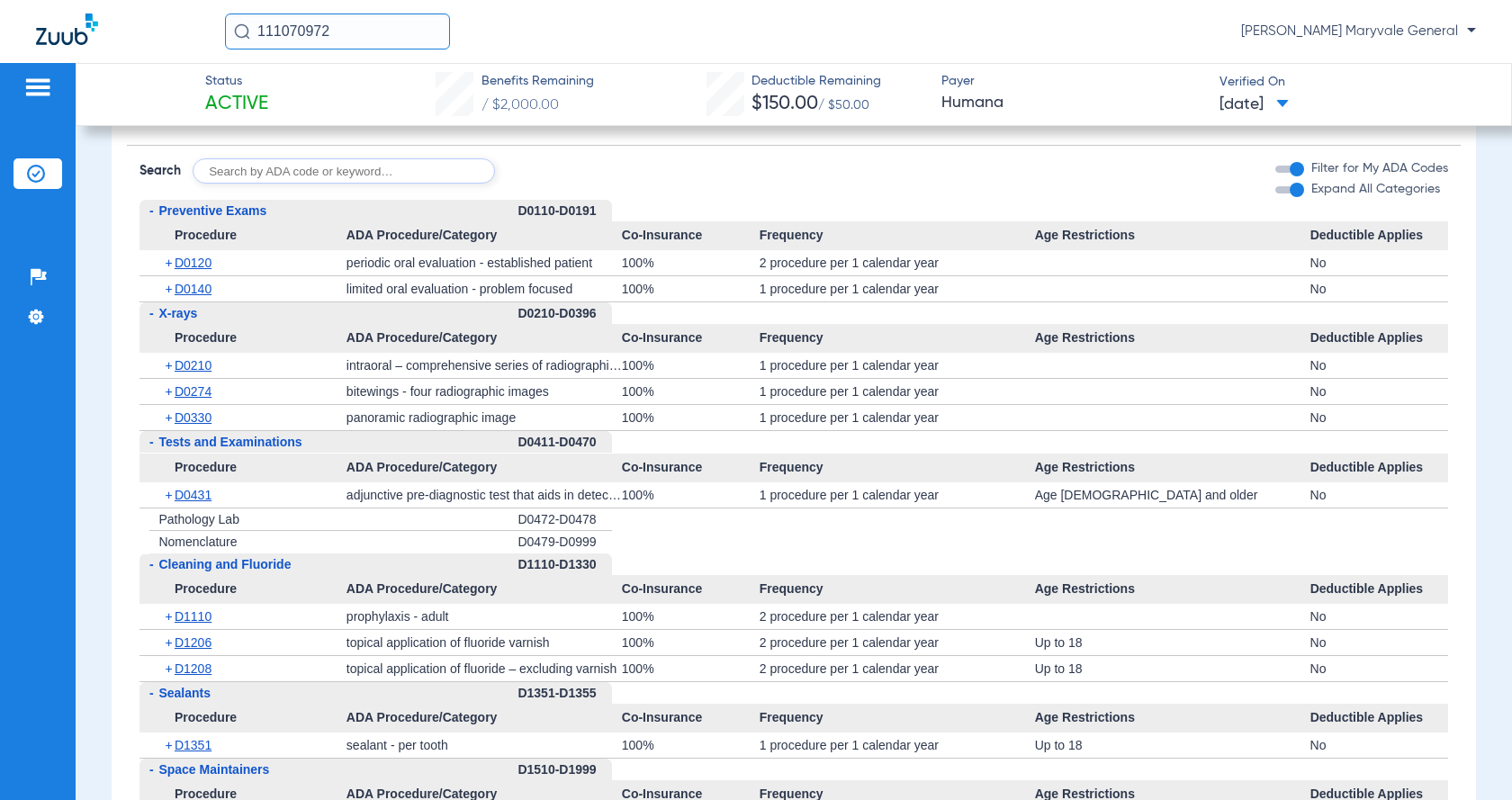
scroll to position [1144, 0]
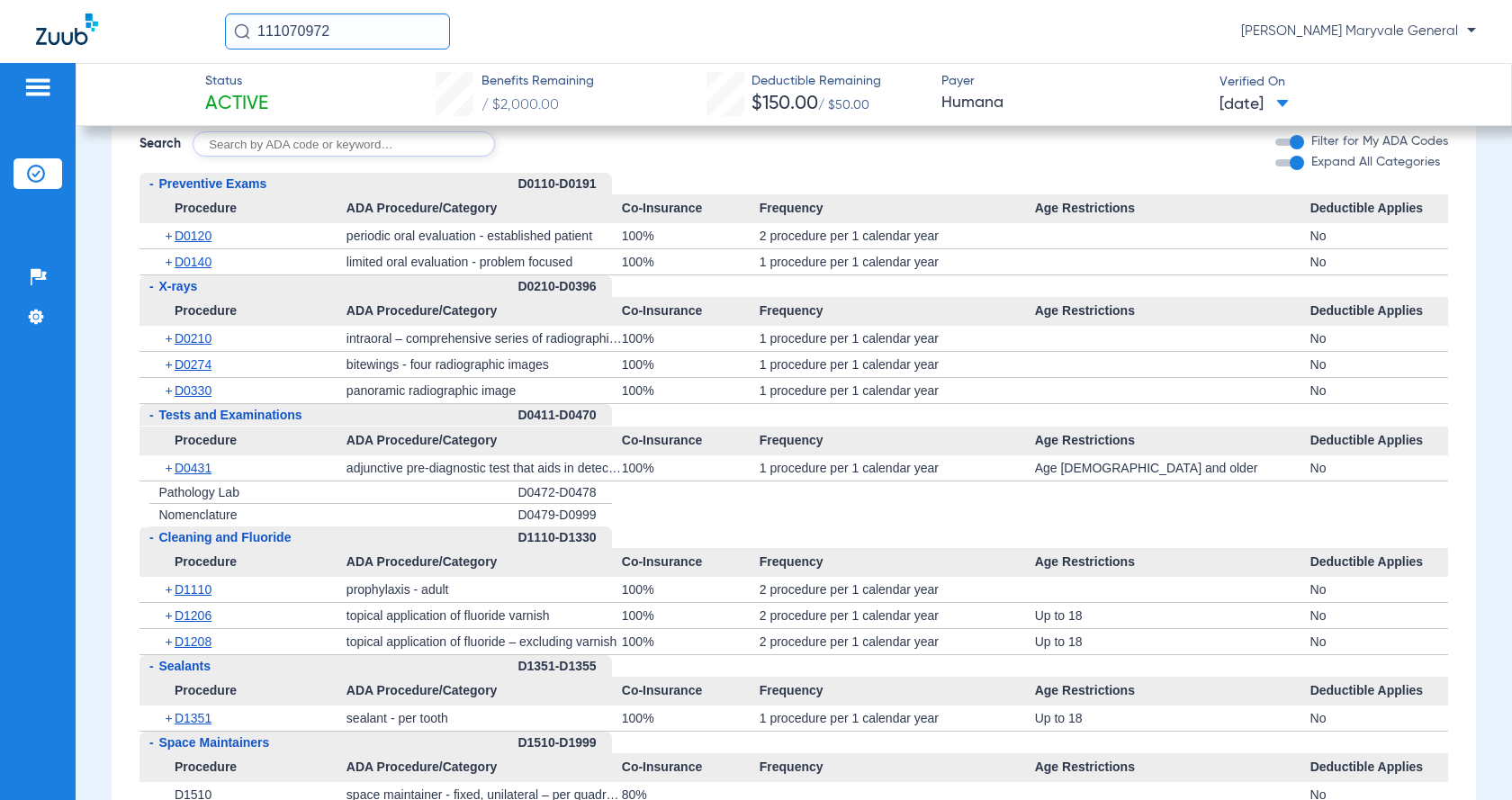
click at [914, 326] on span "Age Restrictions" at bounding box center [1172, 311] width 275 height 29
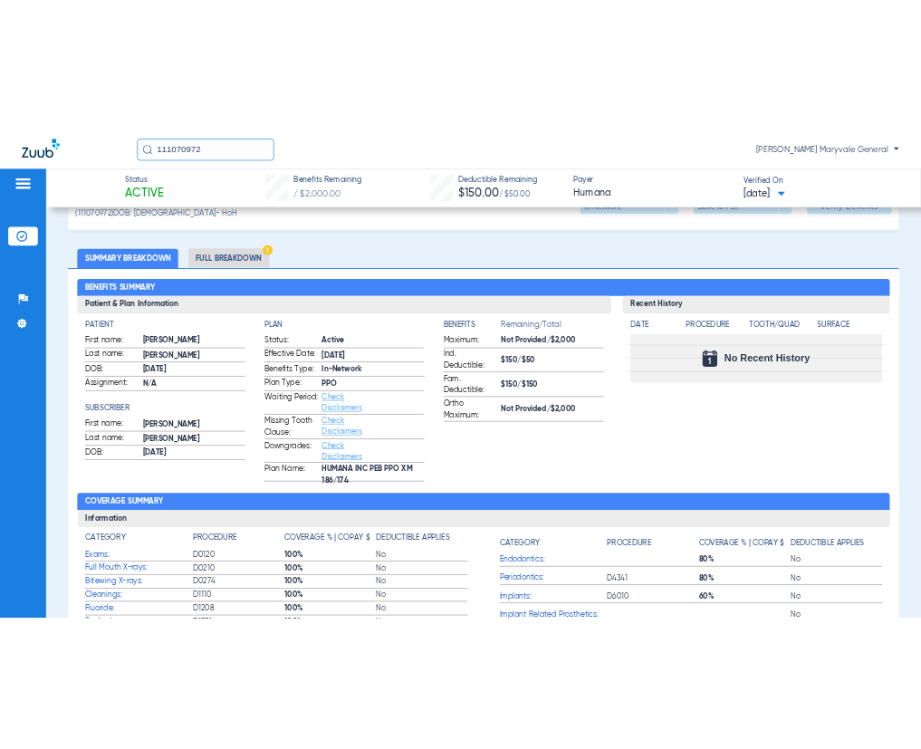
scroll to position [120, 0]
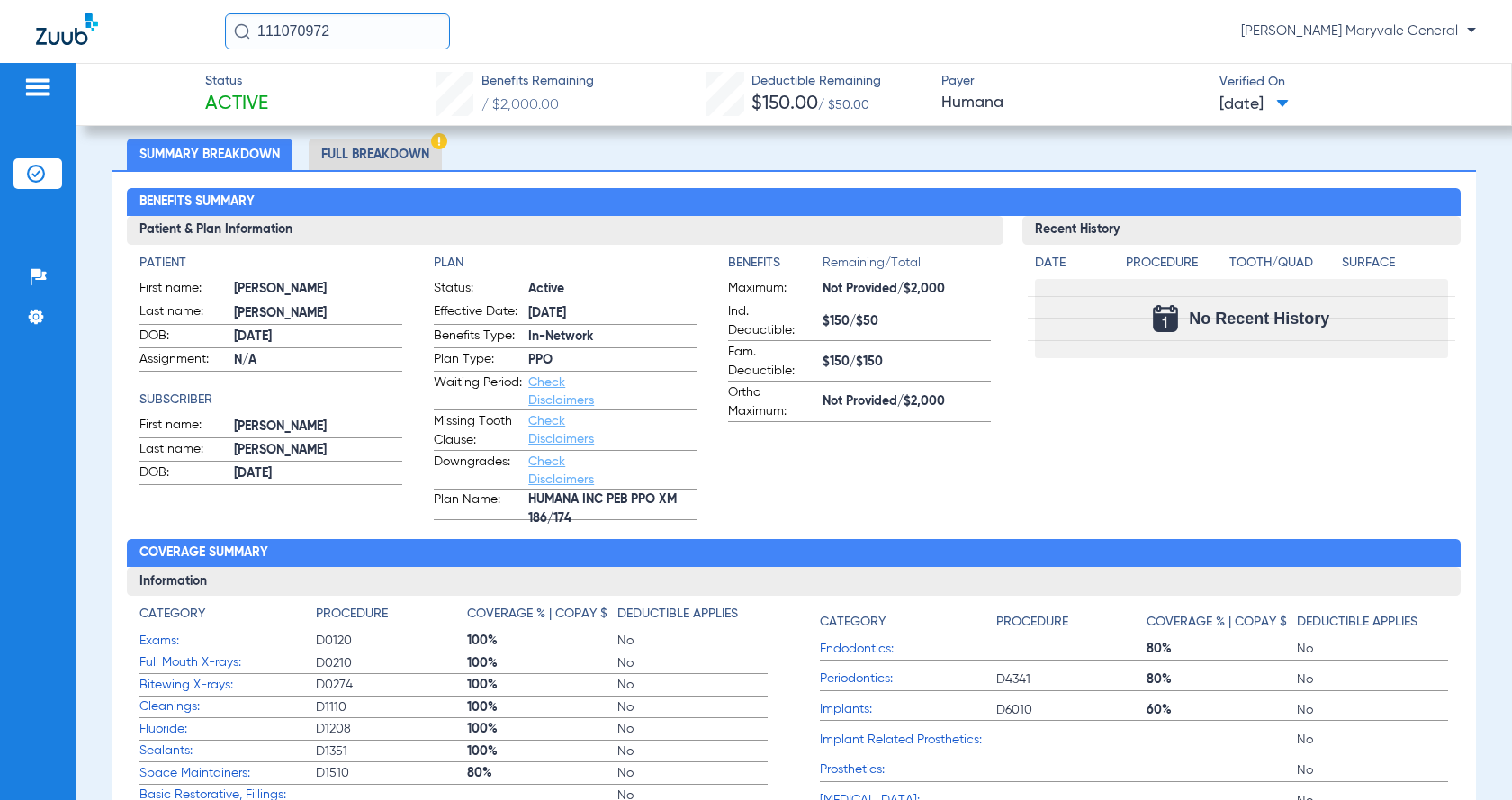
drag, startPoint x: 817, startPoint y: 282, endPoint x: 864, endPoint y: 281, distance: 47.0
click at [854, 281] on span "Not Provided/$2,000" at bounding box center [906, 289] width 168 height 19
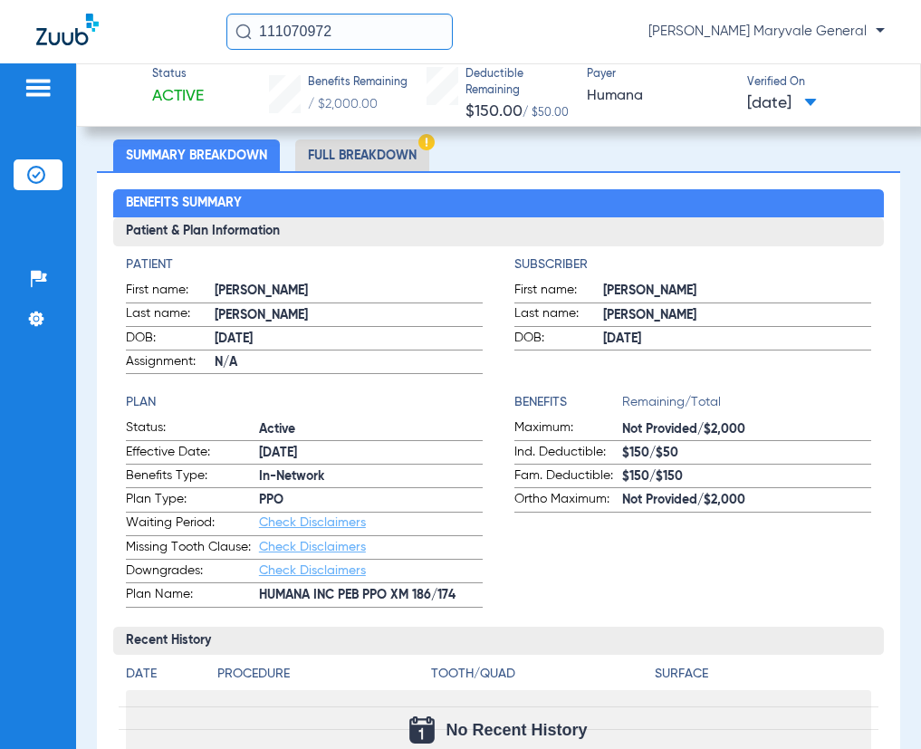
click at [333, 156] on li "Full Breakdown" at bounding box center [362, 155] width 134 height 32
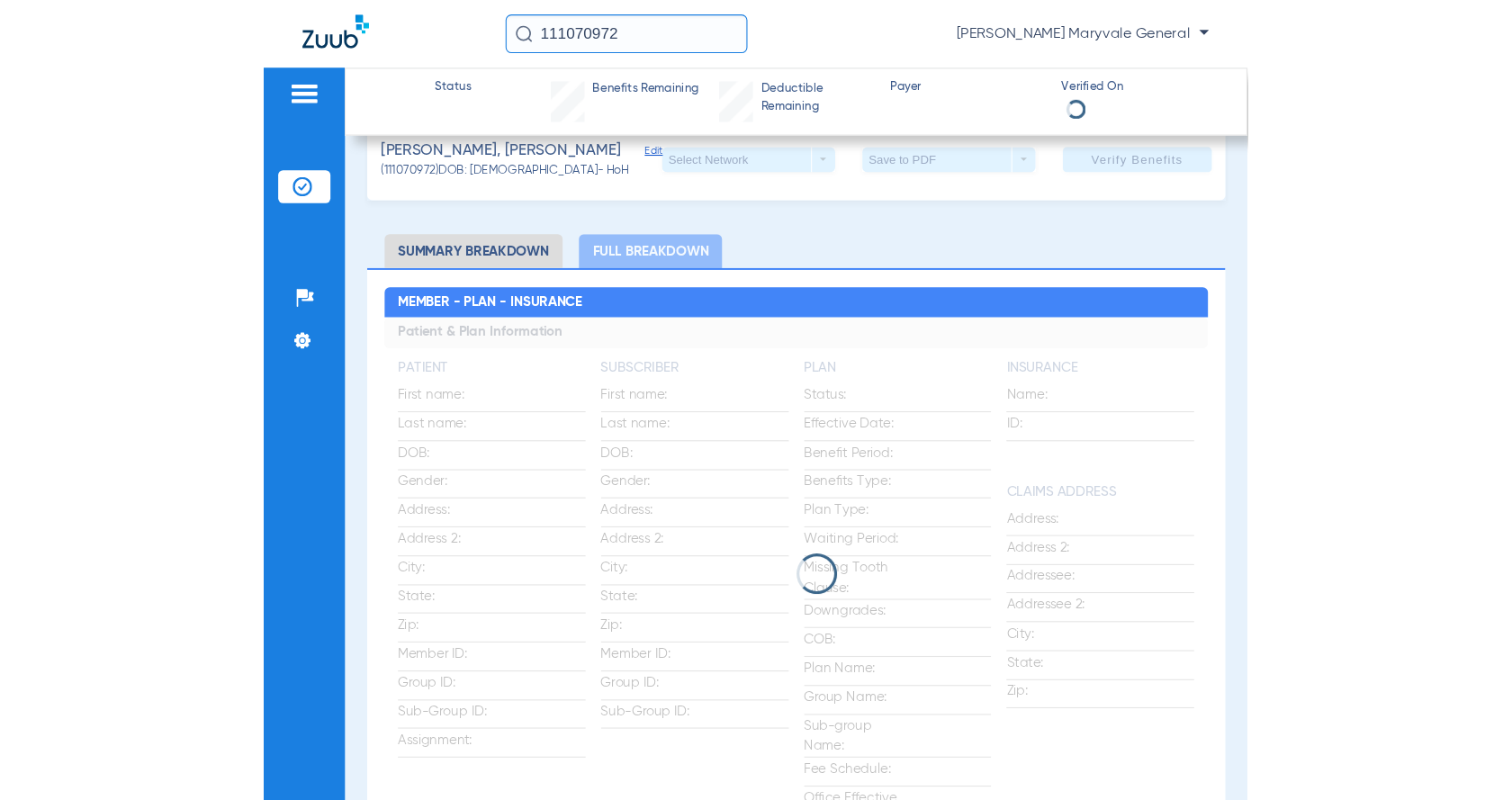
scroll to position [0, 0]
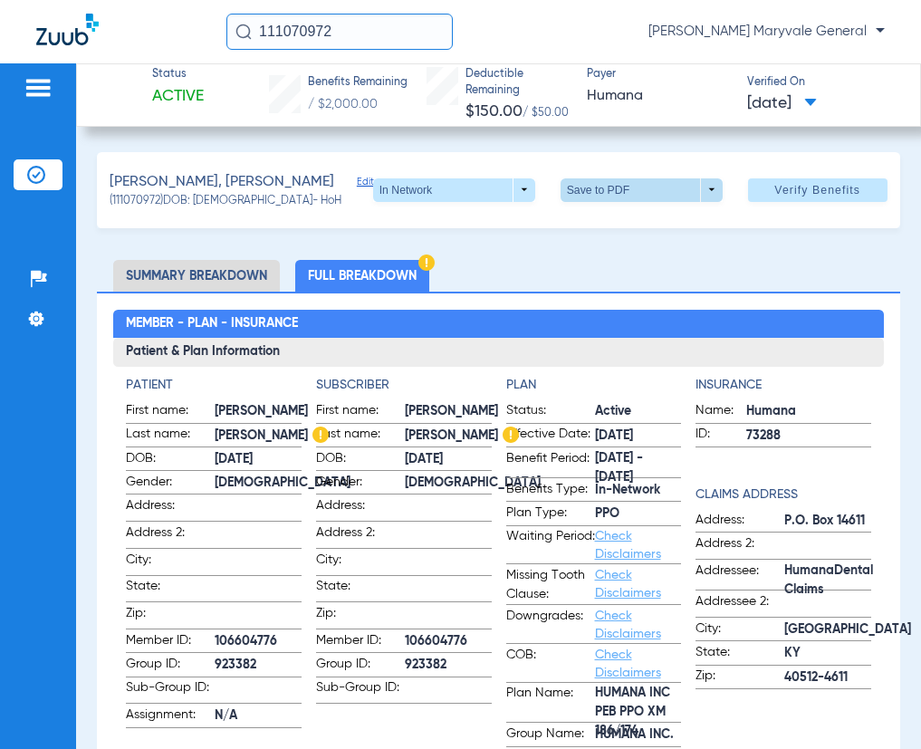
click at [620, 197] on span at bounding box center [641, 189] width 43 height 43
click at [605, 225] on span "Save to PDF" at bounding box center [635, 225] width 72 height 13
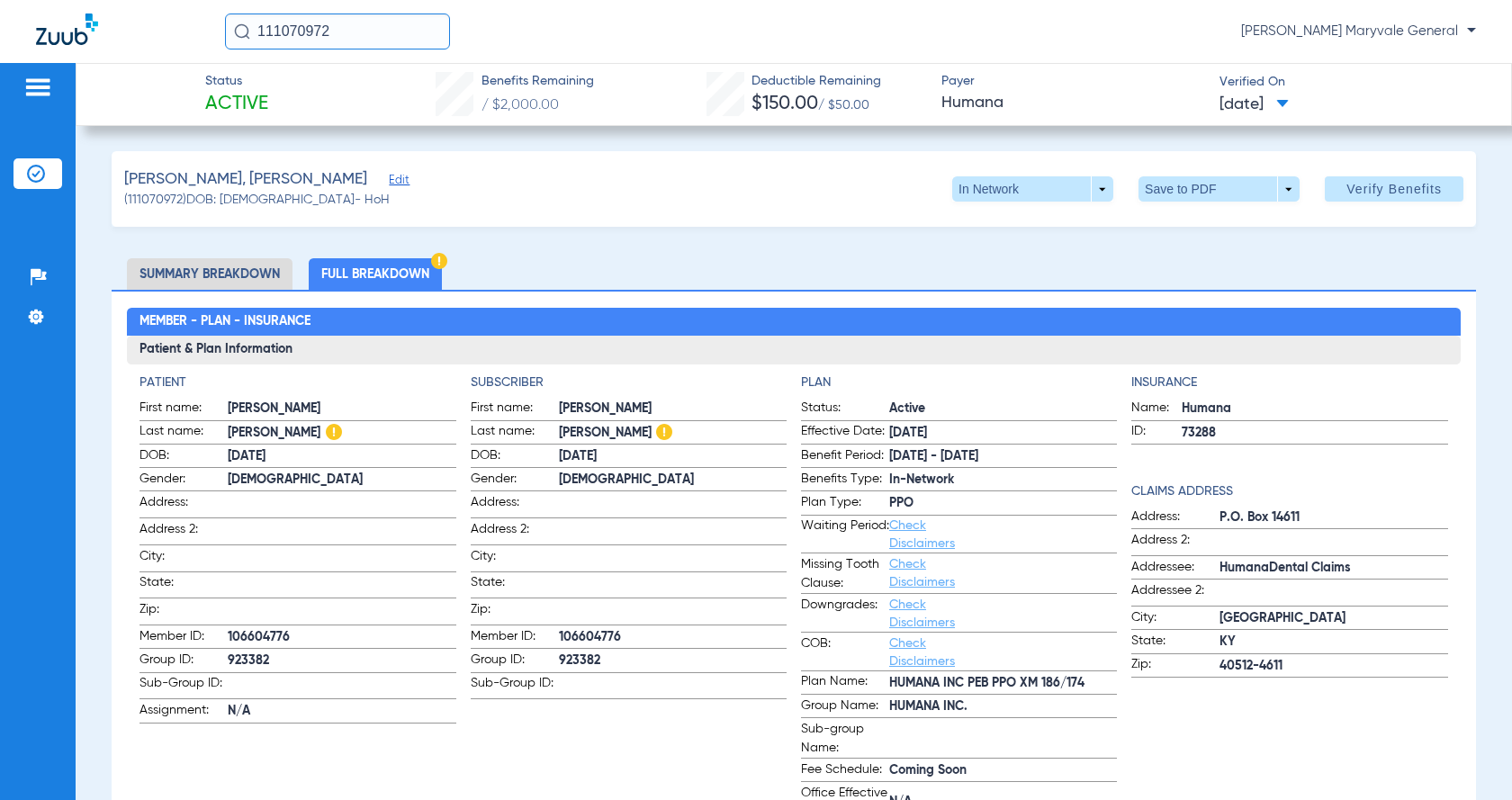
click at [72, 69] on app-portal-wrapper "111070972 [PERSON_NAME] - Risas Maryvale General Patients Insurance Verificatio…" at bounding box center [756, 431] width 1512 height 864
paste input "931210551"
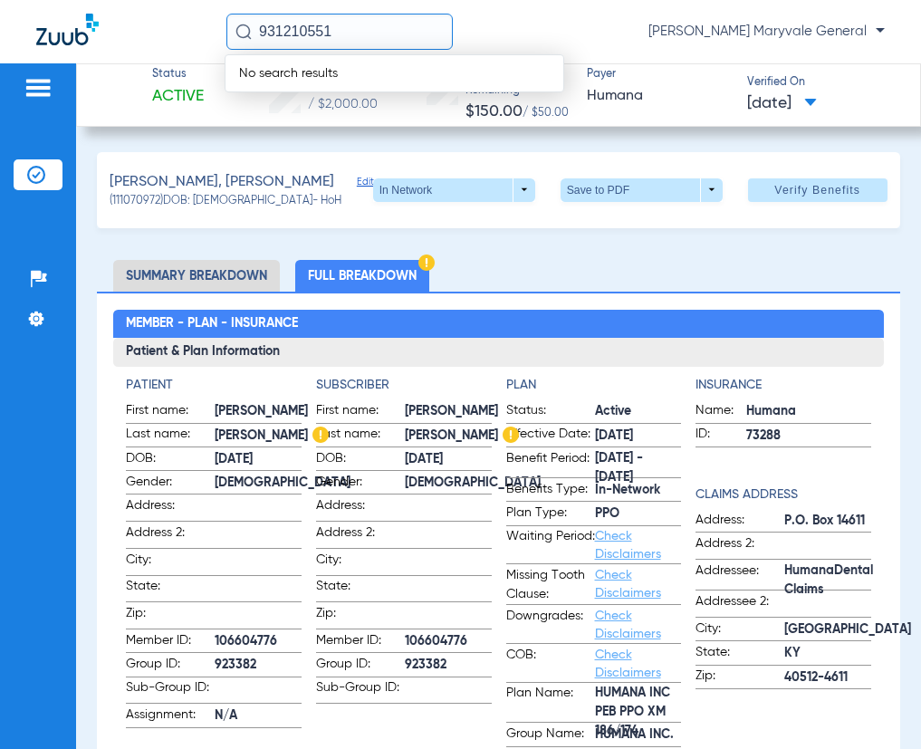
drag, startPoint x: 281, startPoint y: 46, endPoint x: 206, endPoint y: 54, distance: 75.6
click at [243, 52] on div "931210551 No search results [PERSON_NAME] Maryvale General" at bounding box center [460, 31] width 921 height 63
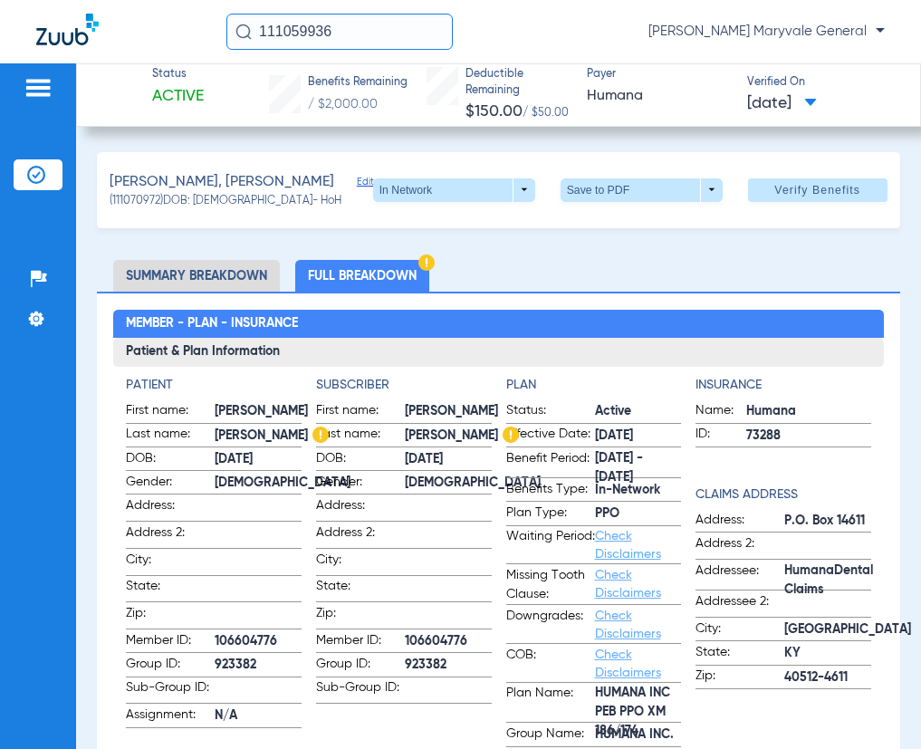
type input "111059936"
click at [343, 30] on input "111059936" at bounding box center [339, 32] width 226 height 36
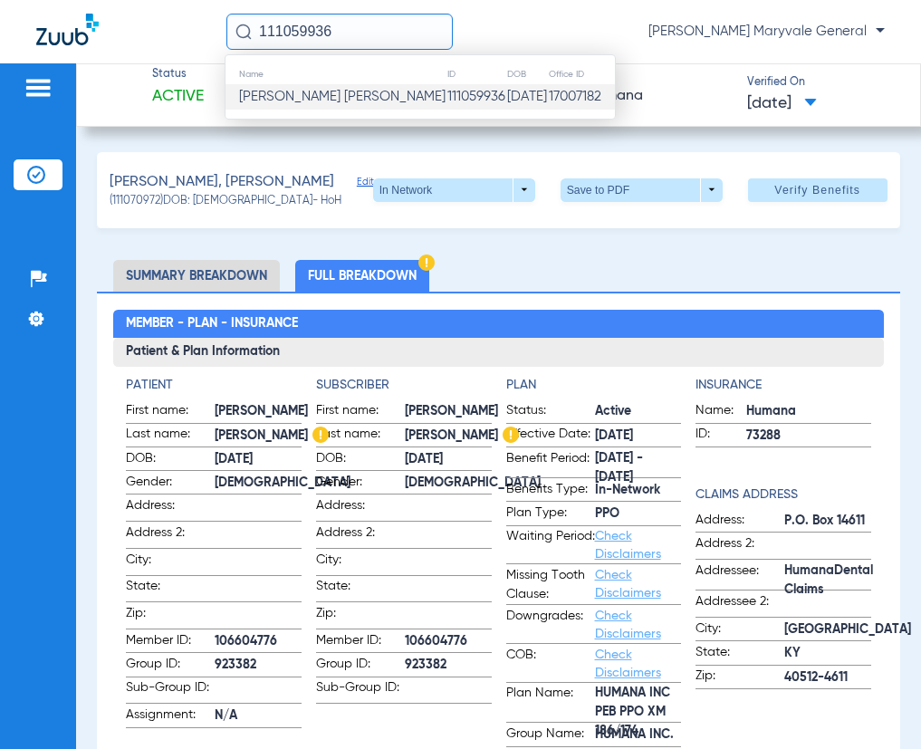
click at [326, 103] on span "[PERSON_NAME] [PERSON_NAME]" at bounding box center [342, 97] width 207 height 14
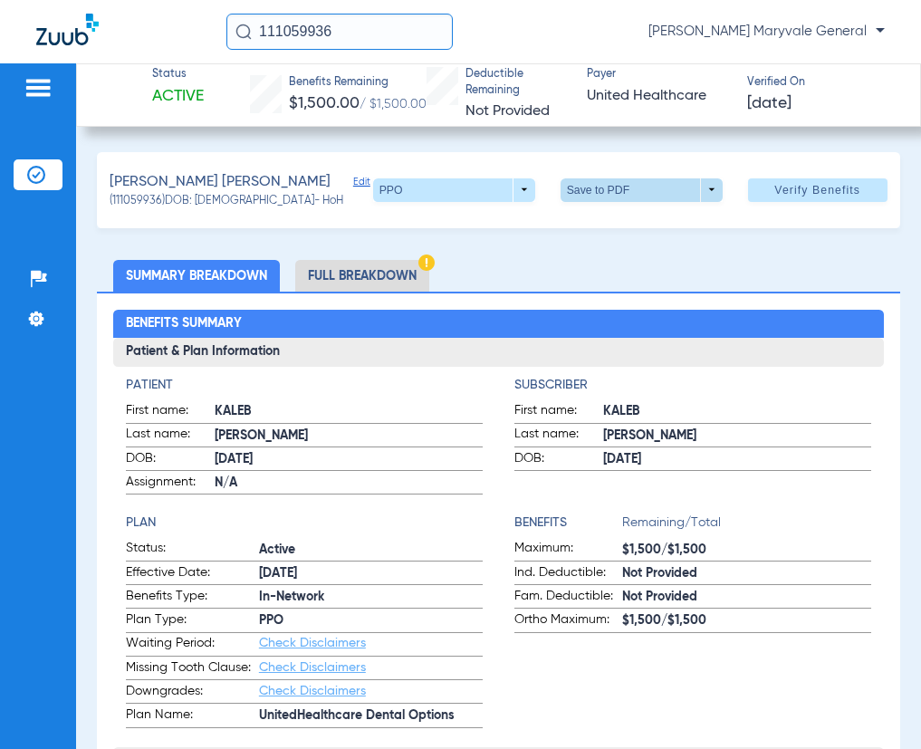
click at [593, 200] on span at bounding box center [642, 190] width 162 height 24
click at [637, 232] on span "Save to PDF" at bounding box center [635, 225] width 72 height 13
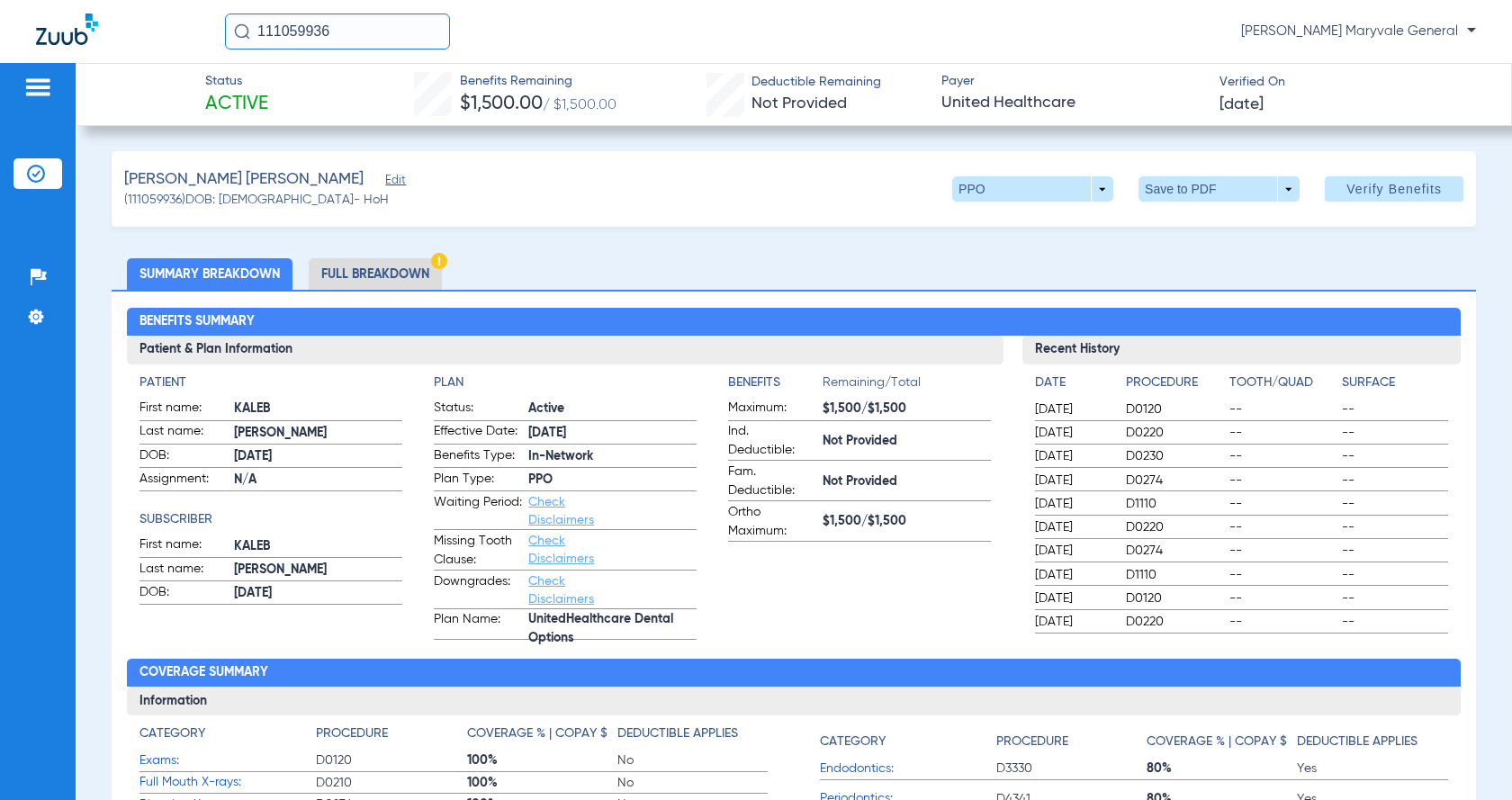
drag, startPoint x: 343, startPoint y: 34, endPoint x: 8, endPoint y: 43, distance: 335.1
click at [20, 49] on div "111059936 [PERSON_NAME] Maryvale General" at bounding box center [756, 31] width 1512 height 63
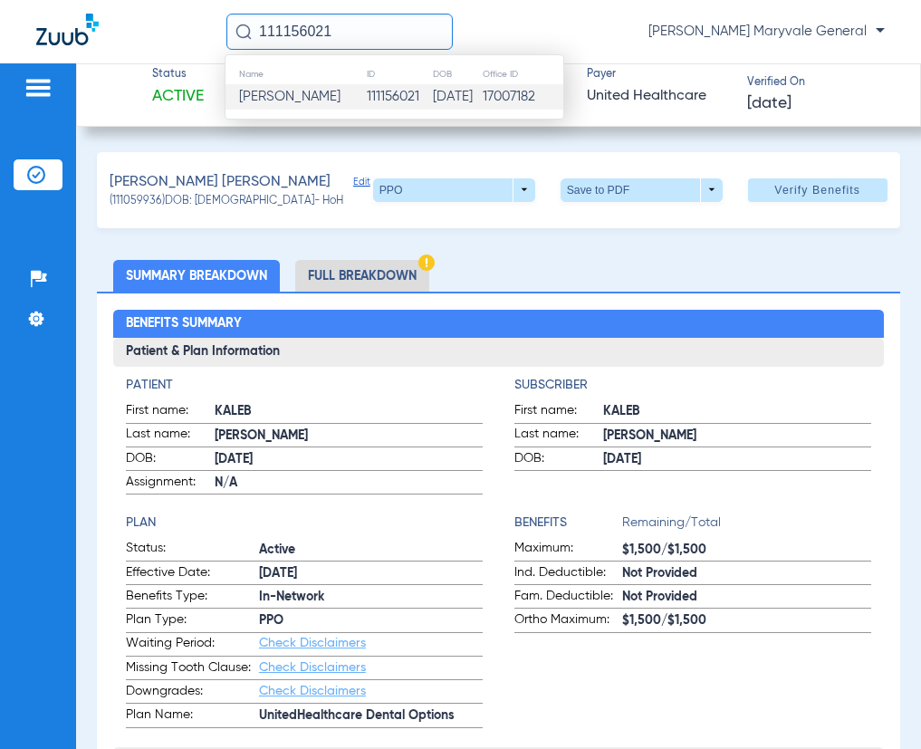
type input "111156021"
click at [274, 97] on span "[PERSON_NAME]" at bounding box center [289, 97] width 101 height 14
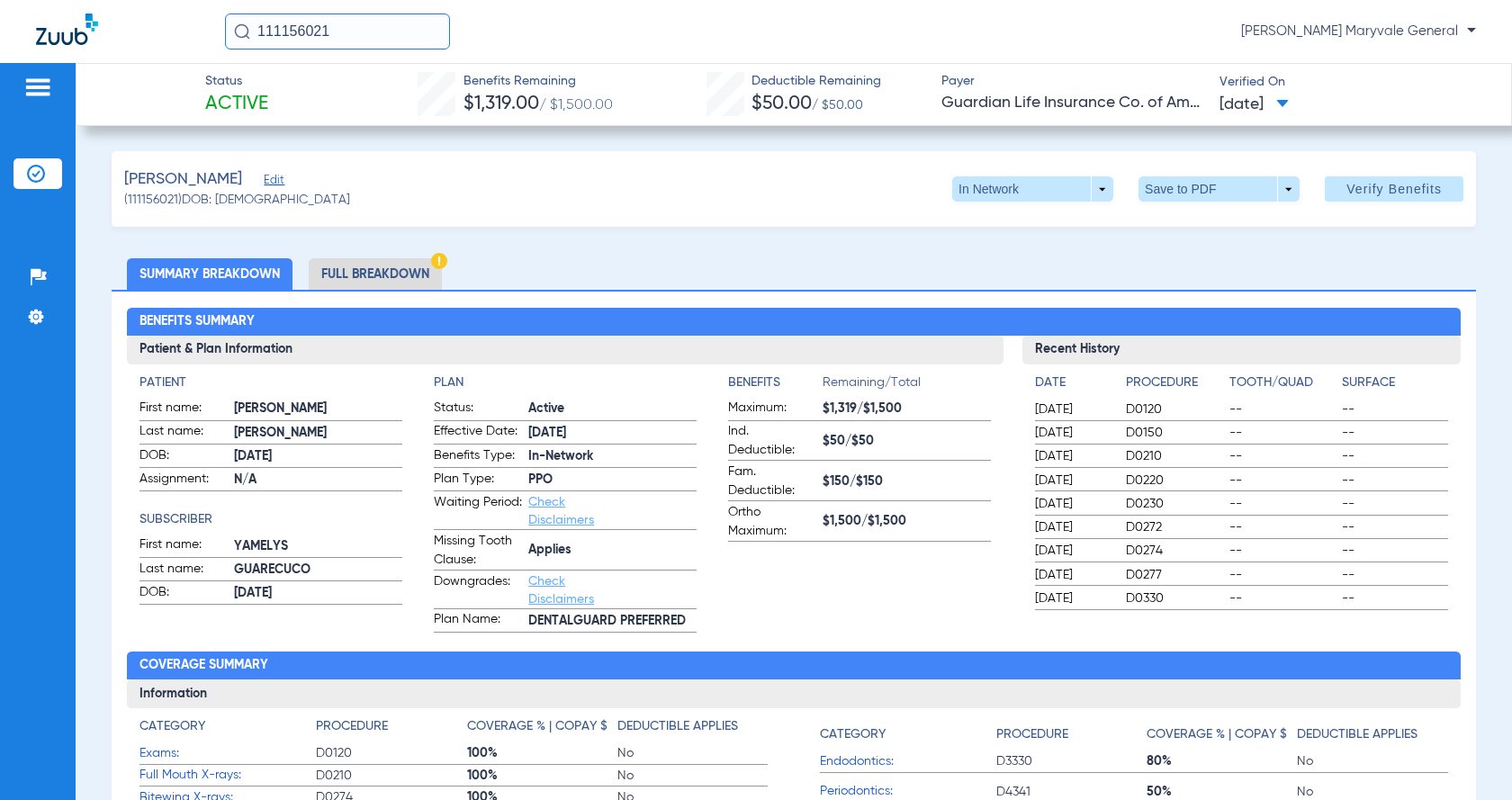
click at [378, 279] on li "Full Breakdown" at bounding box center [376, 274] width 133 height 32
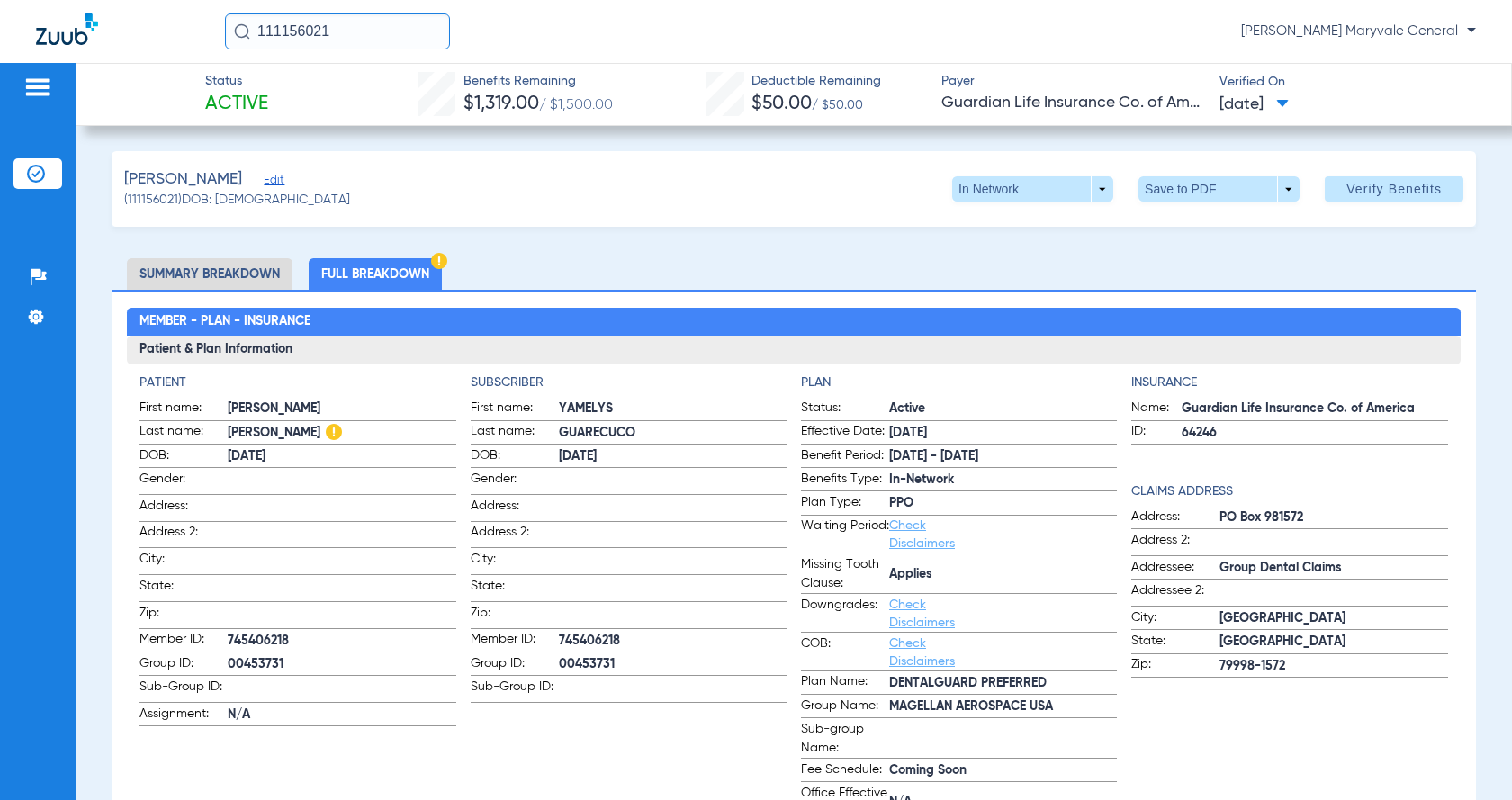
click at [244, 410] on span "[PERSON_NAME]" at bounding box center [341, 408] width 227 height 19
copy span "[PERSON_NAME]"
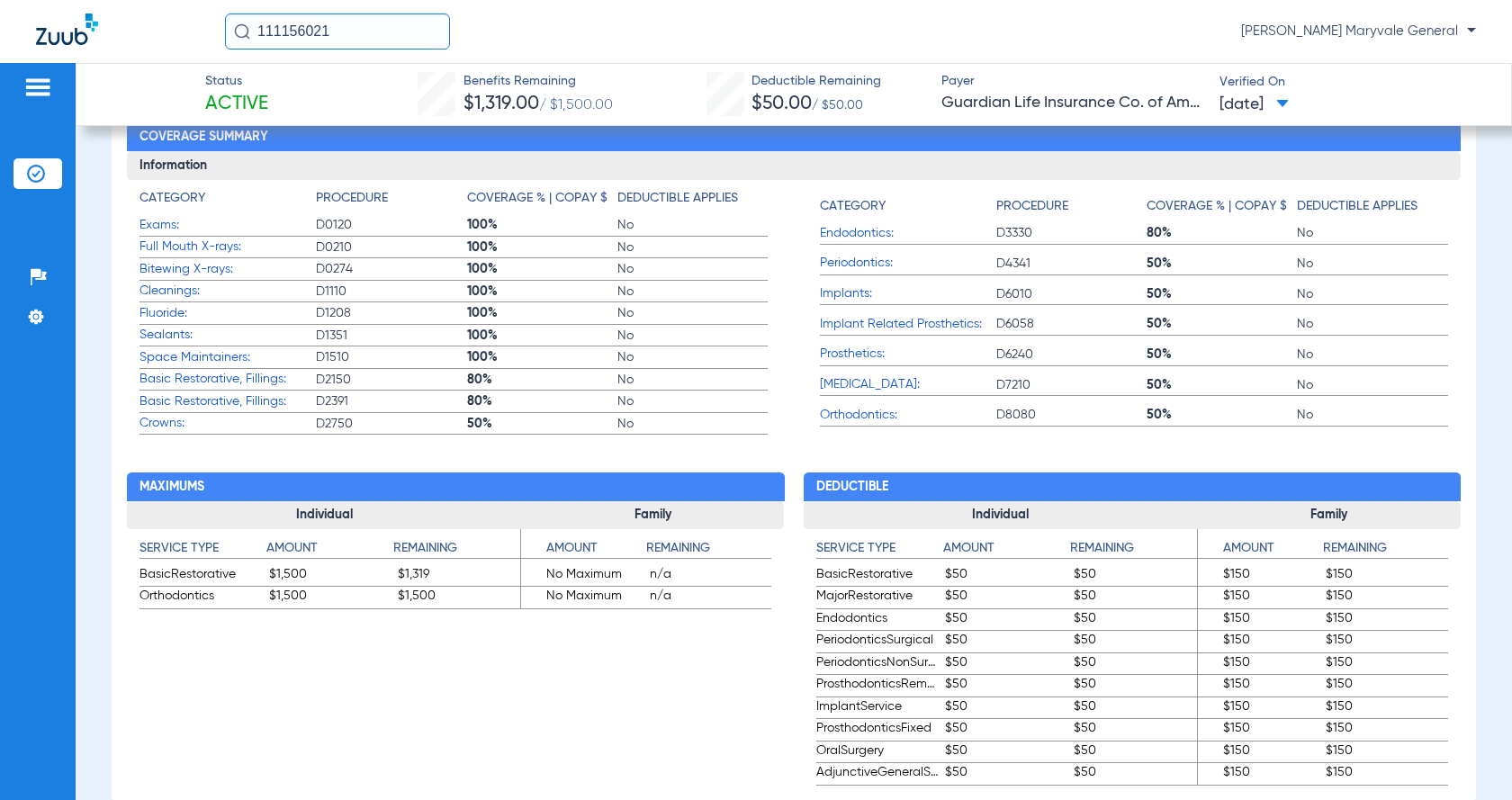
scroll to position [840, 0]
